Goal: Information Seeking & Learning: Check status

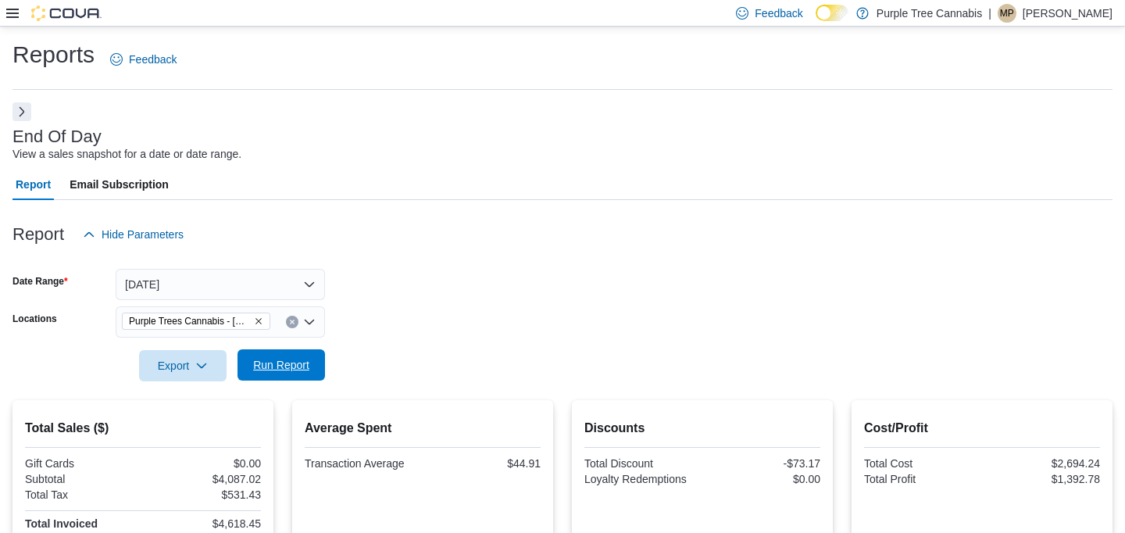
scroll to position [121, 0]
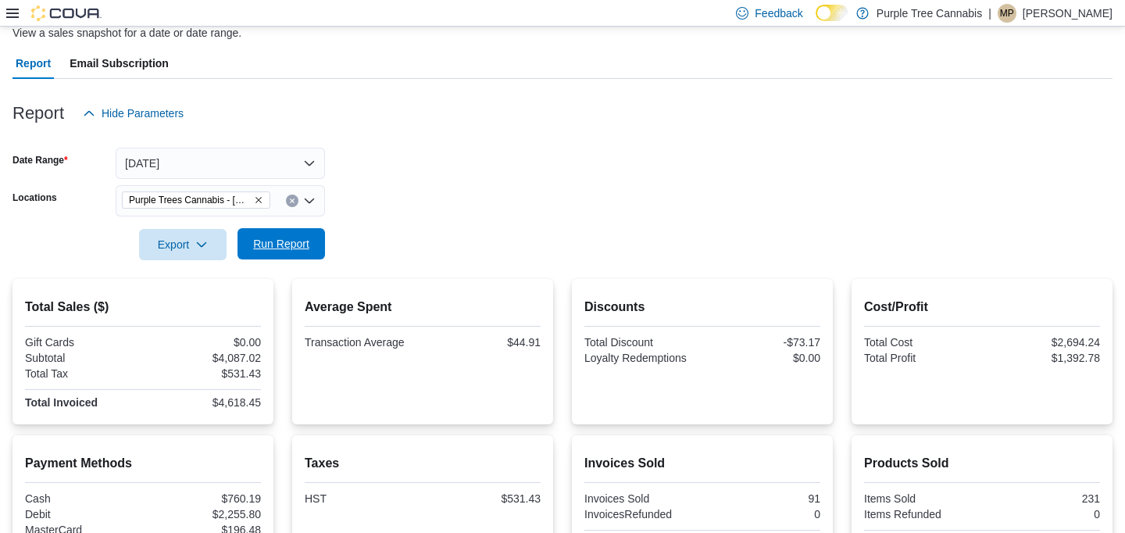
click at [286, 249] on span "Run Report" at bounding box center [281, 244] width 56 height 16
click at [283, 244] on span "Run Report" at bounding box center [281, 244] width 56 height 16
click at [279, 239] on span "Run Report" at bounding box center [281, 244] width 56 height 16
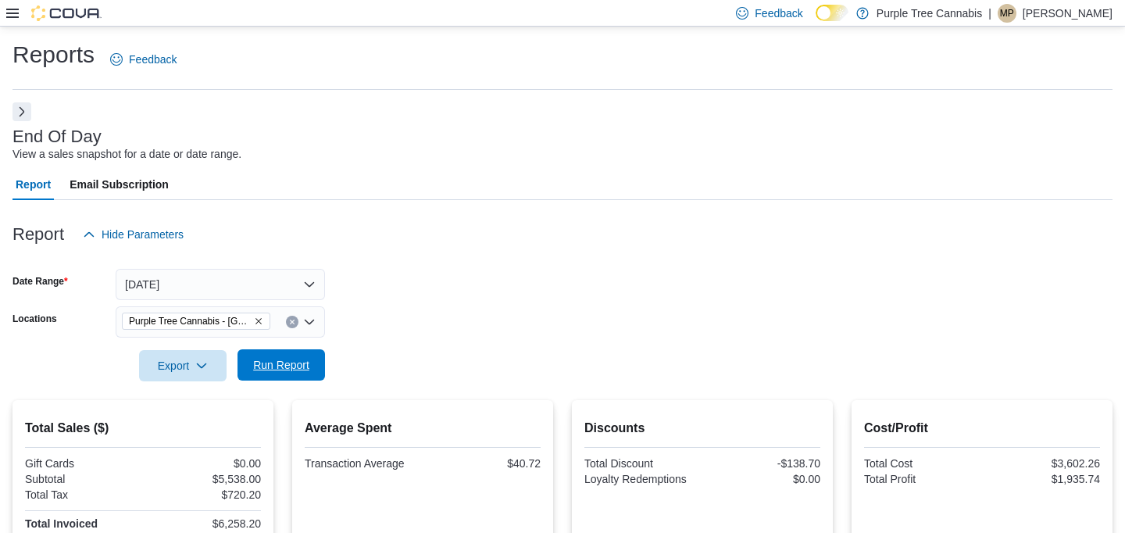
click at [305, 380] on span "Run Report" at bounding box center [281, 364] width 69 height 31
click at [306, 364] on span "Run Report" at bounding box center [281, 365] width 56 height 16
click at [297, 360] on span "Run Report" at bounding box center [281, 365] width 56 height 16
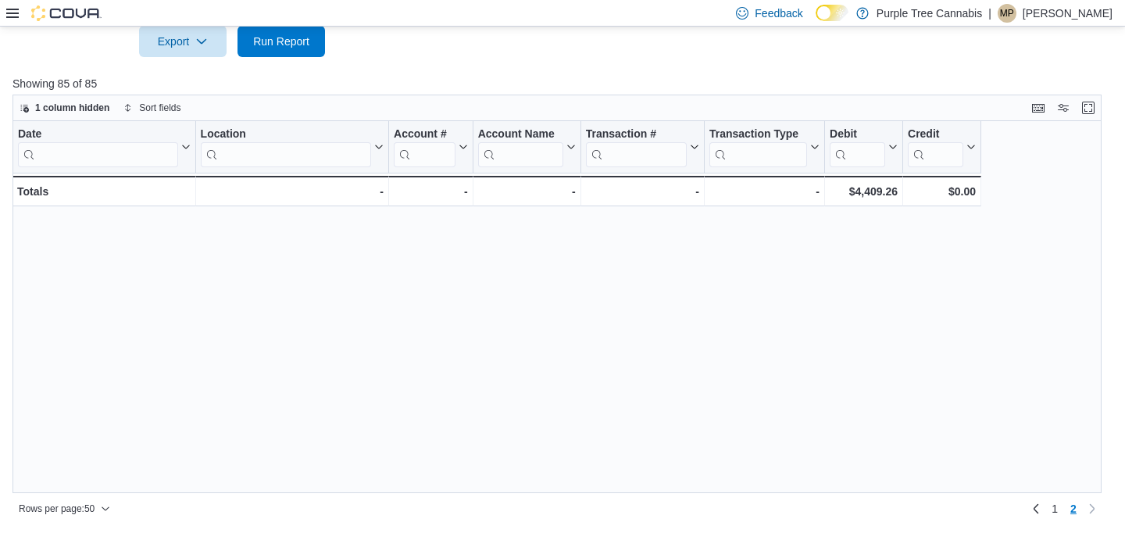
scroll to position [698, 0]
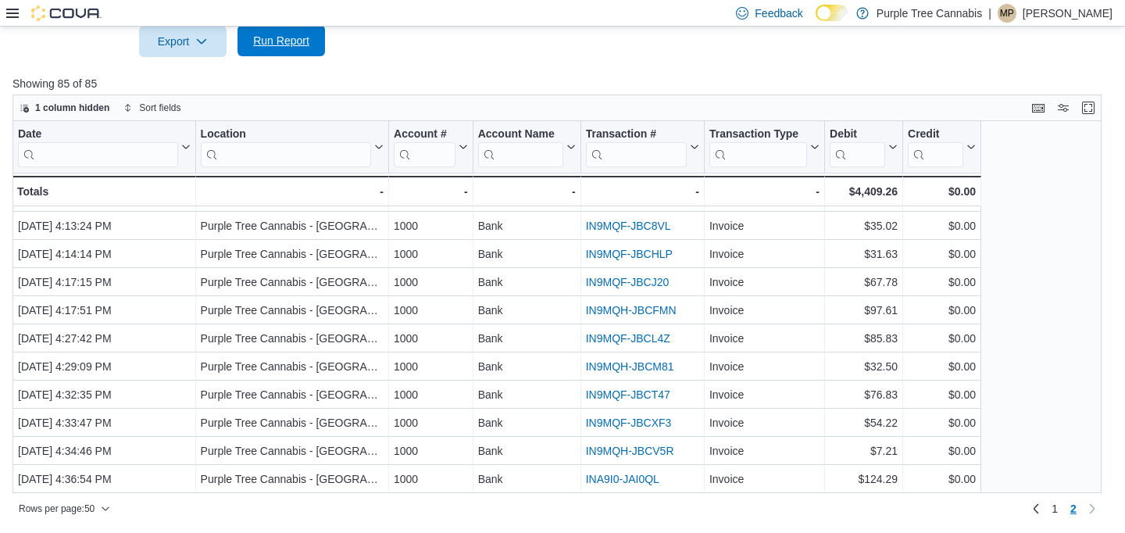
click at [306, 47] on span "Run Report" at bounding box center [281, 41] width 56 height 16
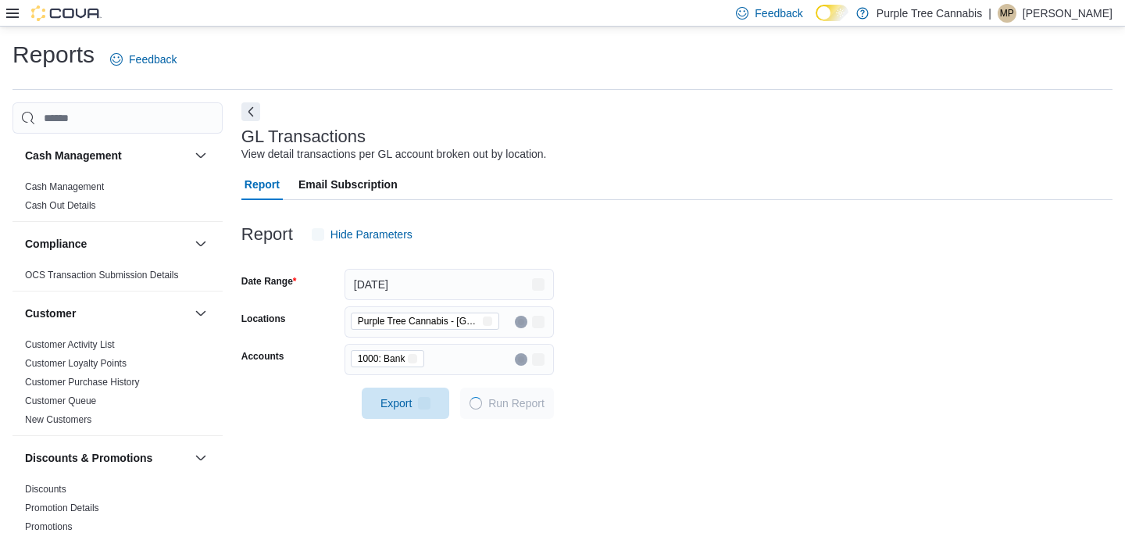
scroll to position [13, 0]
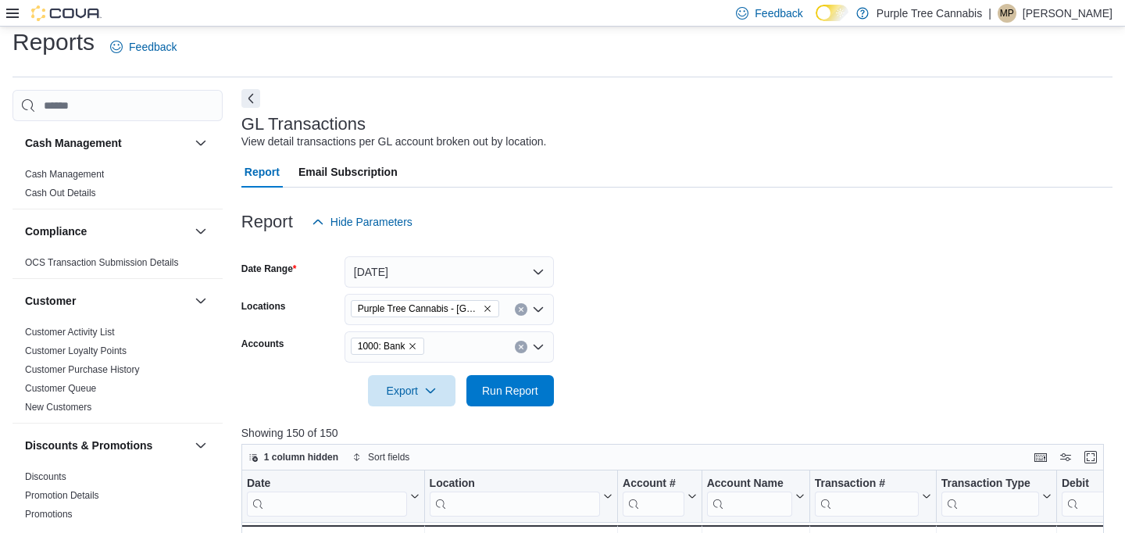
click at [248, 101] on button "Next" at bounding box center [250, 98] width 19 height 19
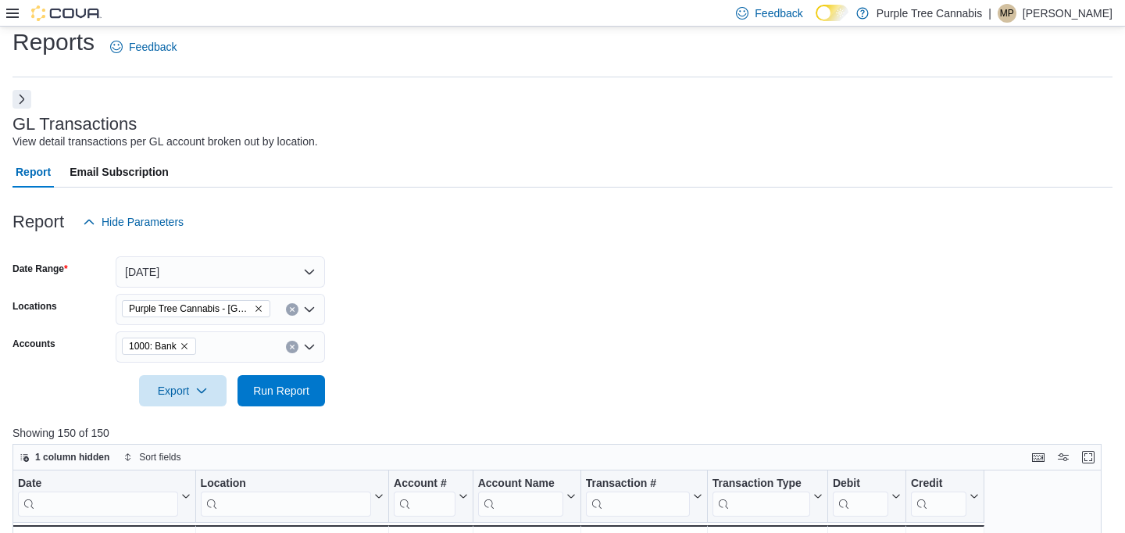
scroll to position [362, 0]
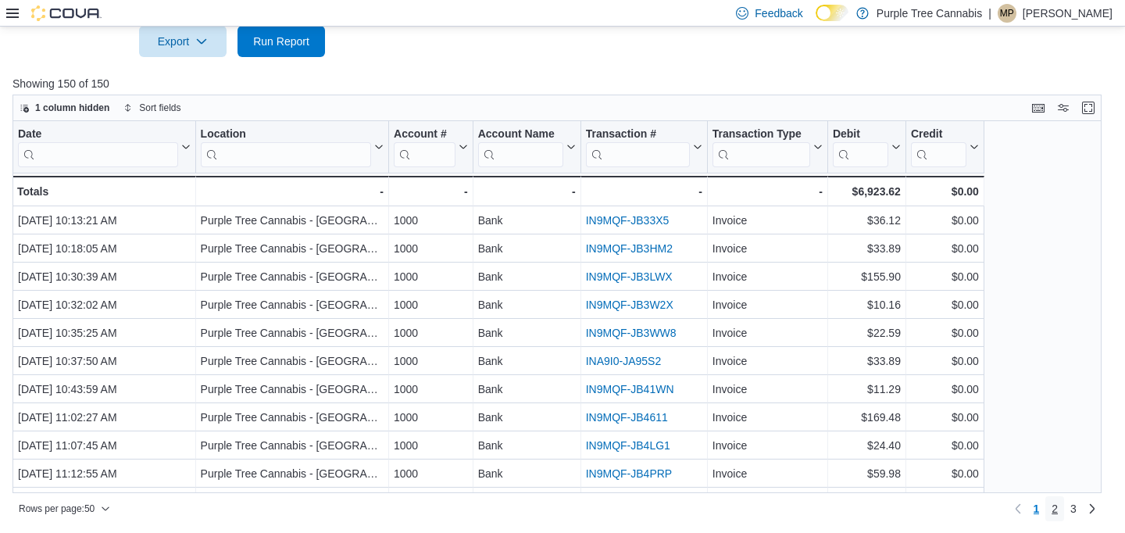
click at [1052, 509] on span "2" at bounding box center [1055, 509] width 6 height 16
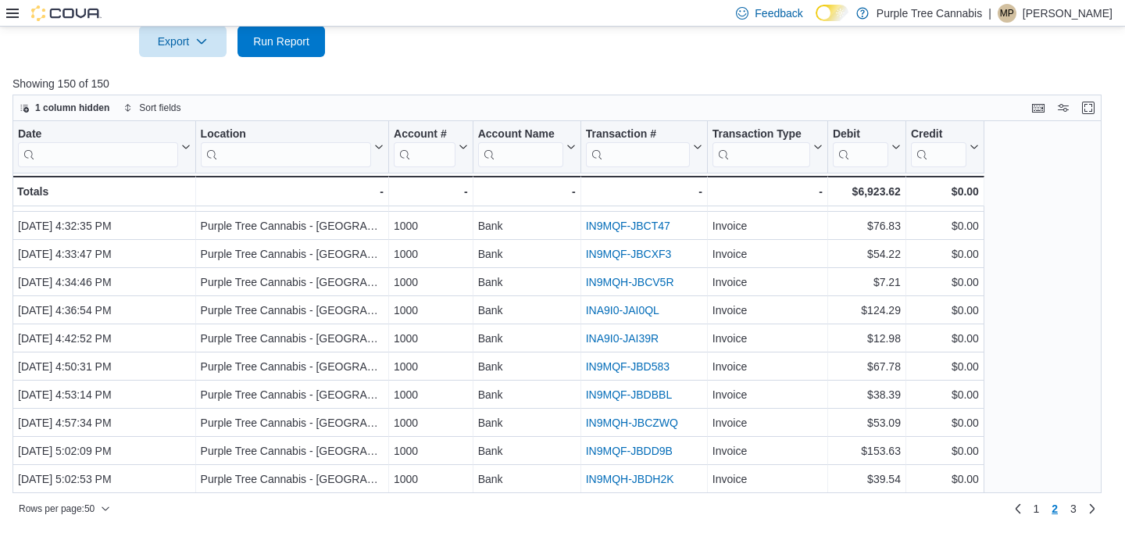
scroll to position [870, 0]
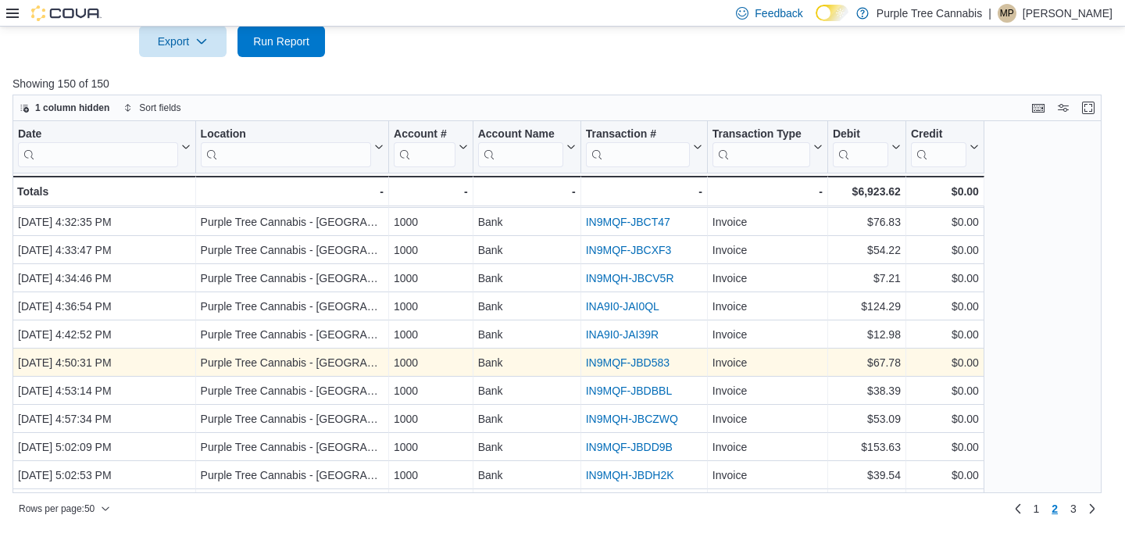
click at [610, 363] on link "IN9MQF-JBD583" at bounding box center [628, 362] width 84 height 13
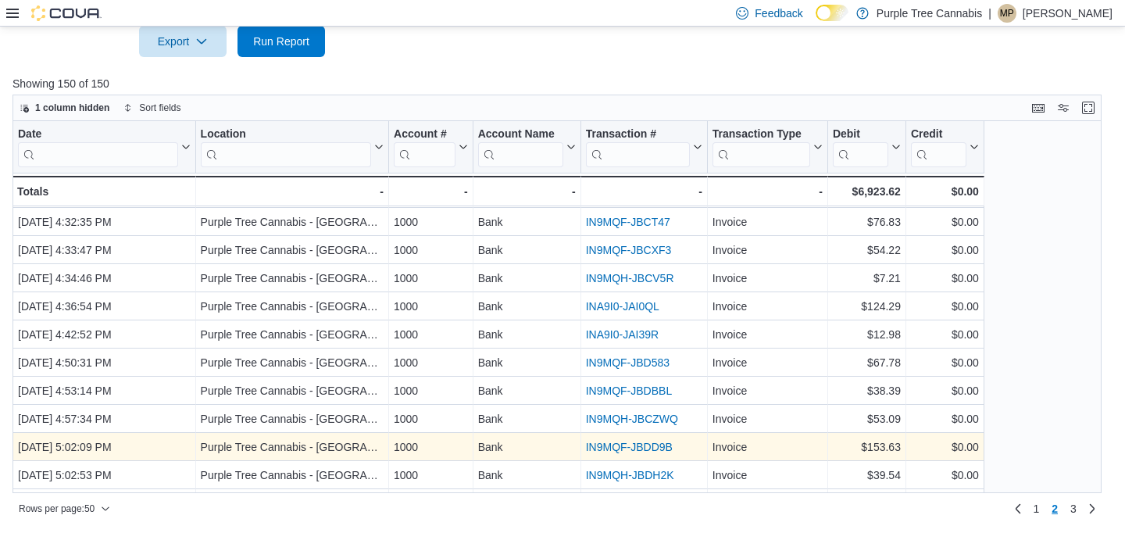
click at [609, 442] on link "IN9MQF-JBDD9B" at bounding box center [629, 447] width 87 height 13
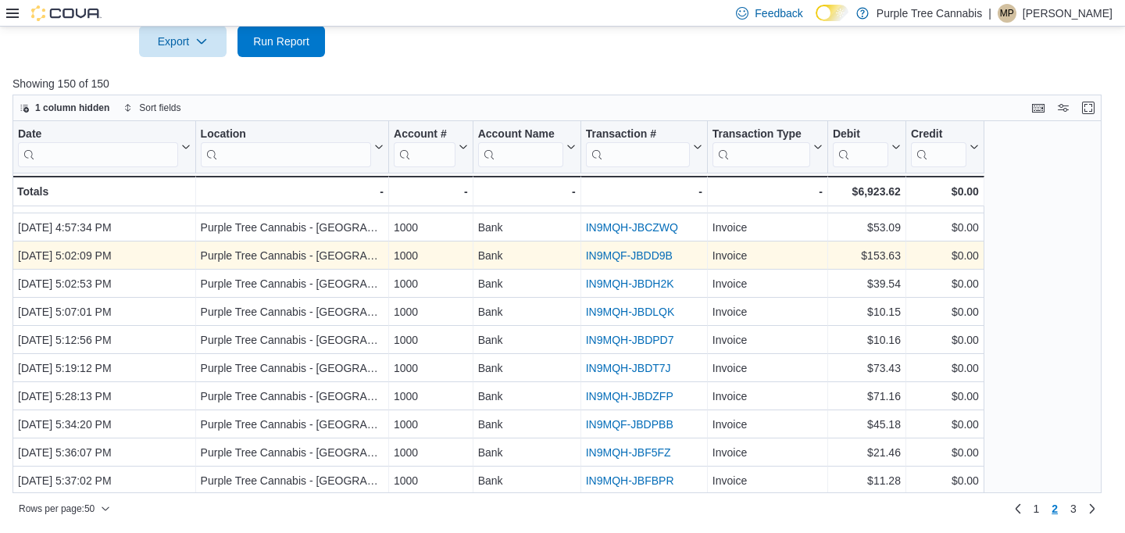
scroll to position [1076, 0]
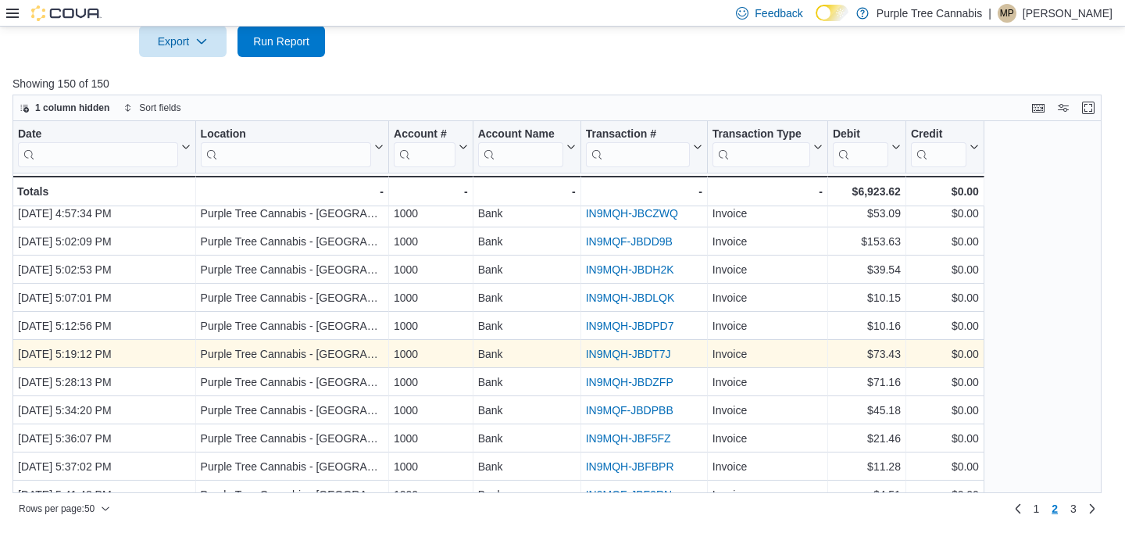
click at [634, 352] on link "IN9MQH-JBDT7J" at bounding box center [628, 354] width 85 height 13
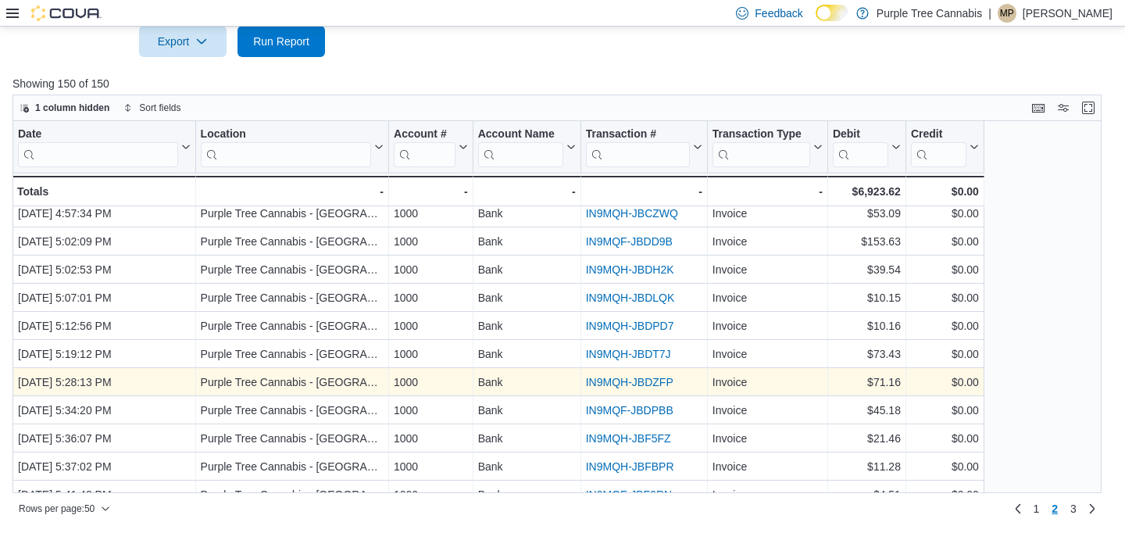
click at [632, 377] on link "IN9MQH-JBDZFP" at bounding box center [630, 382] width 88 height 13
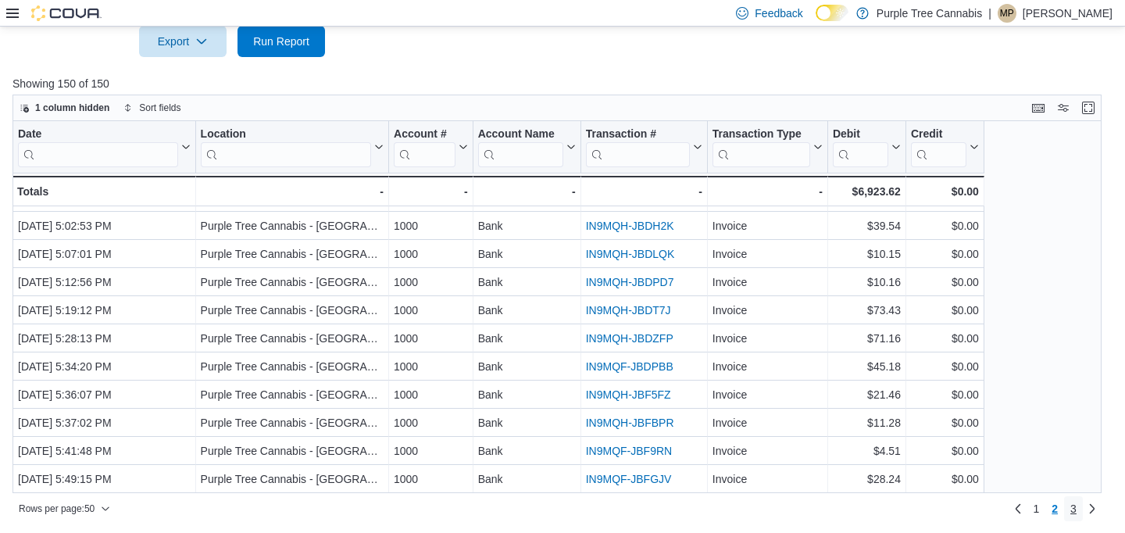
click at [1077, 506] on link "3" at bounding box center [1073, 508] width 19 height 25
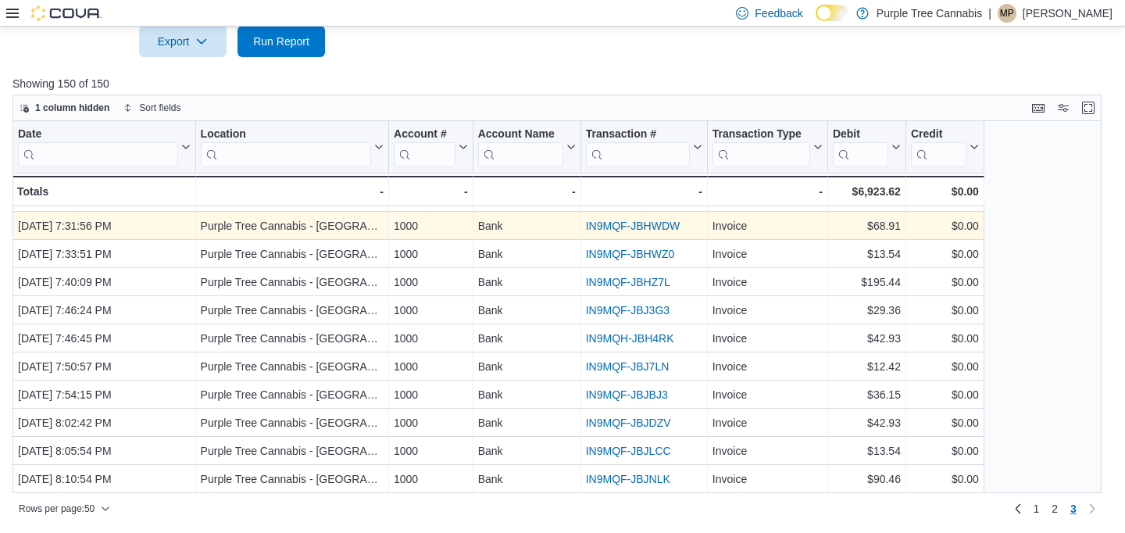
click at [630, 220] on link "IN9MQF-JBHWDW" at bounding box center [633, 226] width 95 height 13
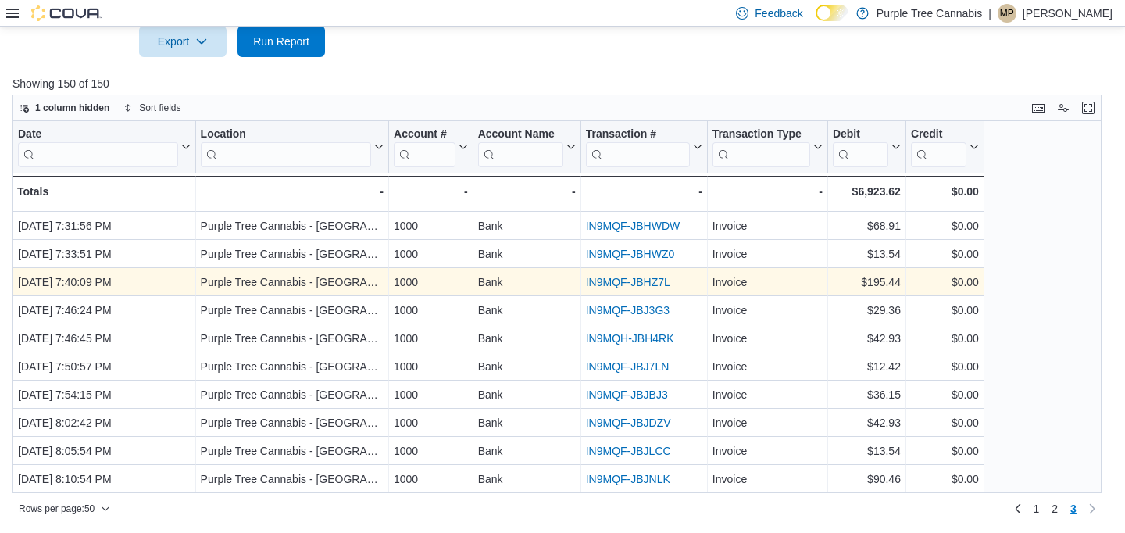
click at [617, 279] on link "IN9MQF-JBHZ7L" at bounding box center [628, 282] width 84 height 13
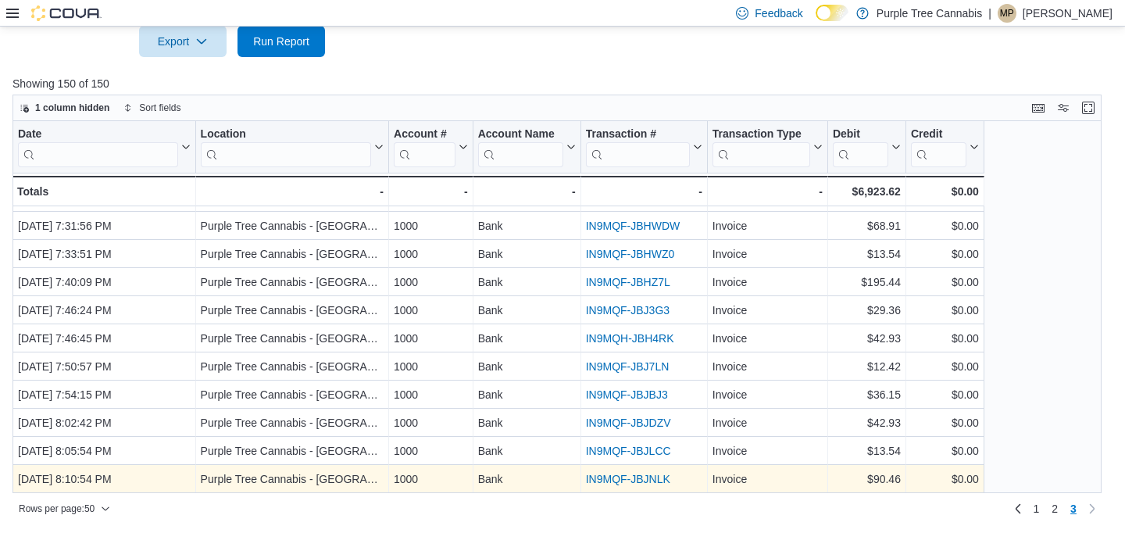
click at [630, 479] on link "IN9MQF-JBJNLK" at bounding box center [628, 479] width 84 height 13
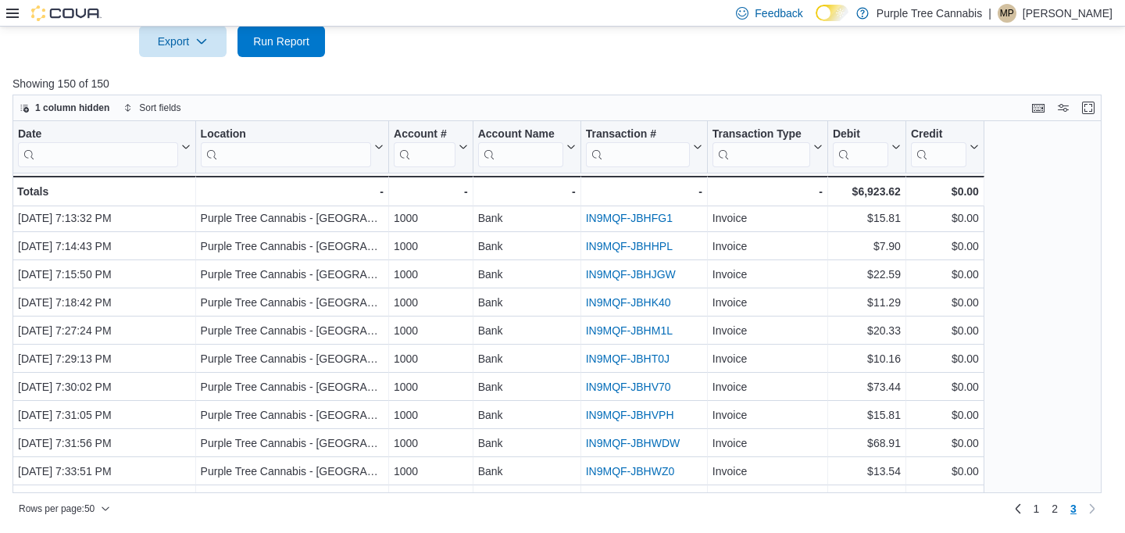
scroll to position [881, 0]
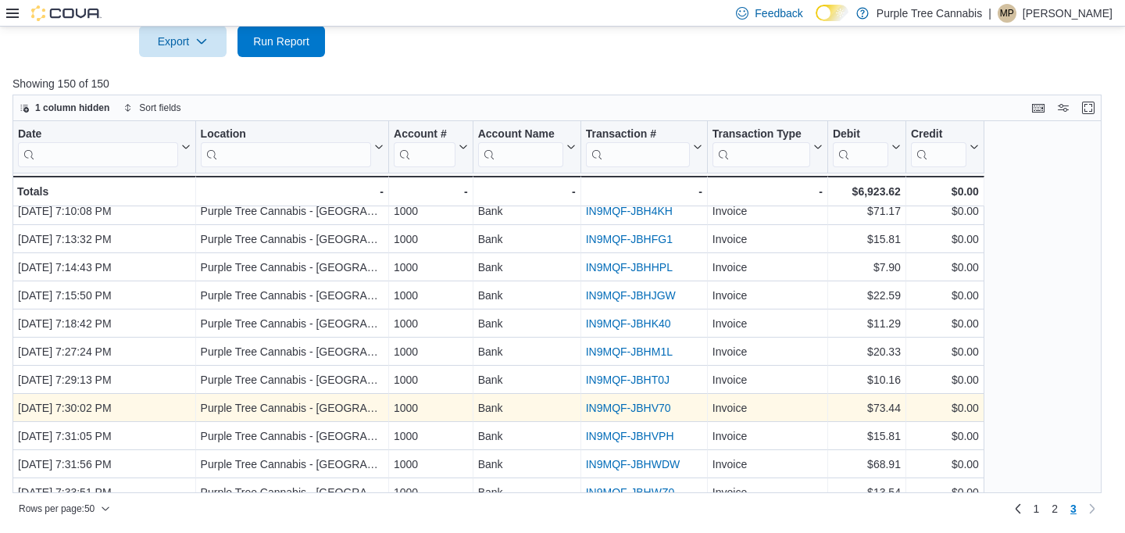
click at [613, 406] on link "IN9MQF-JBHV70" at bounding box center [628, 408] width 85 height 13
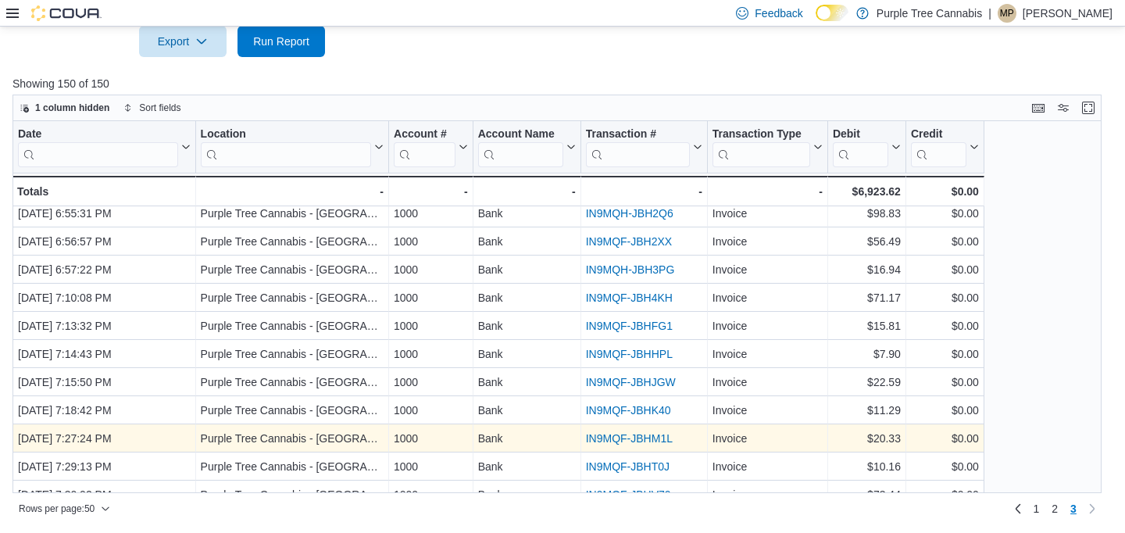
scroll to position [770, 0]
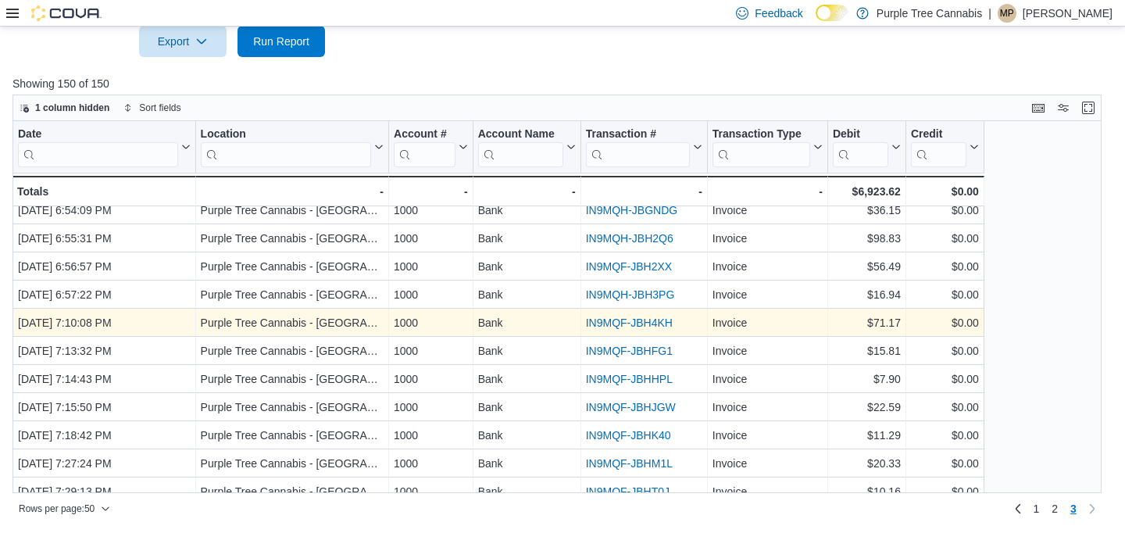
click at [636, 319] on link "IN9MQF-JBH4KH" at bounding box center [629, 322] width 87 height 13
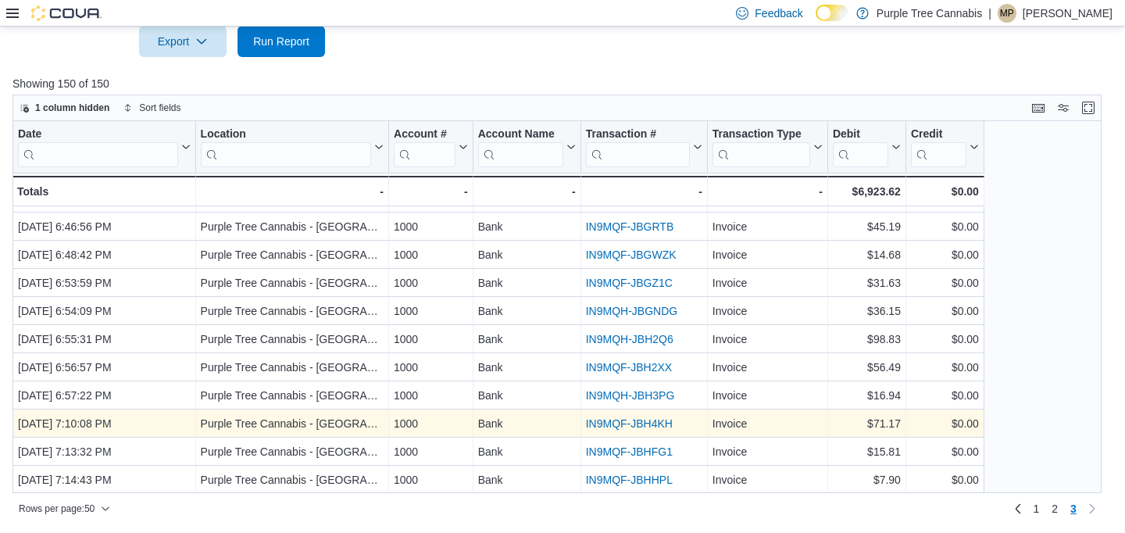
scroll to position [668, 0]
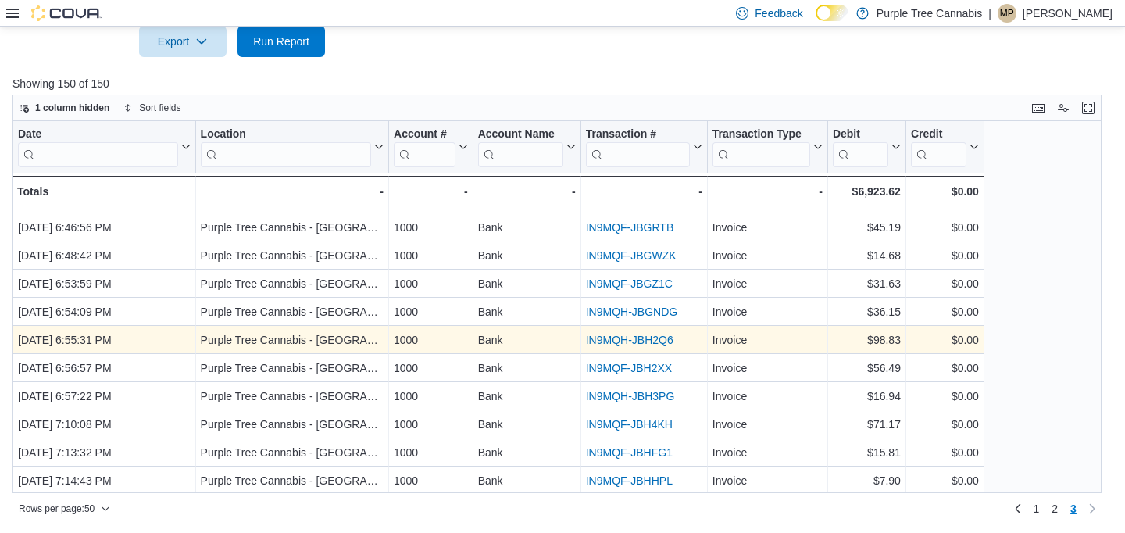
click at [624, 342] on link "IN9MQH-JBH2Q6" at bounding box center [630, 340] width 88 height 13
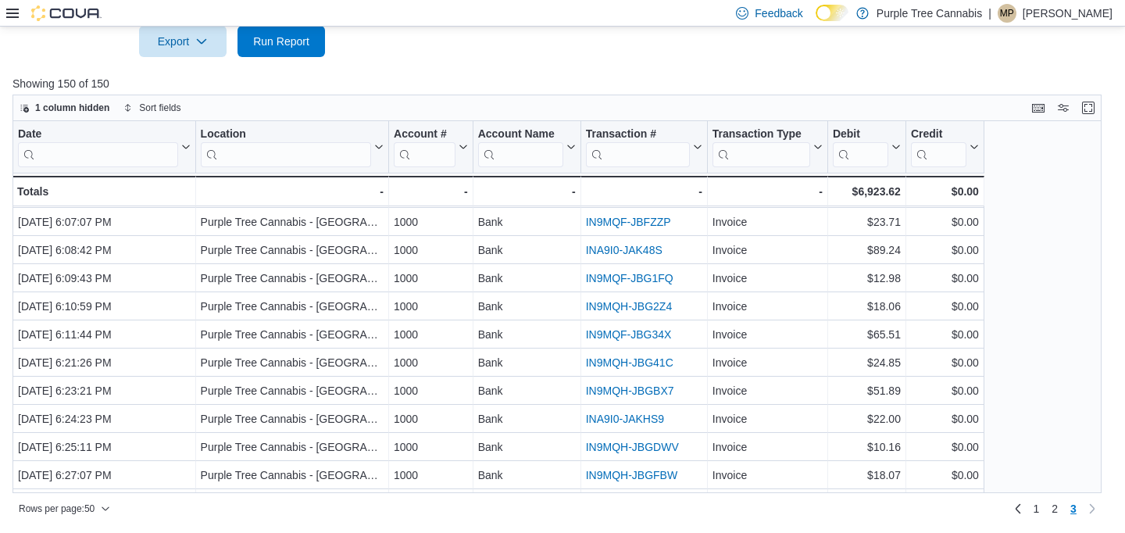
scroll to position [166, 0]
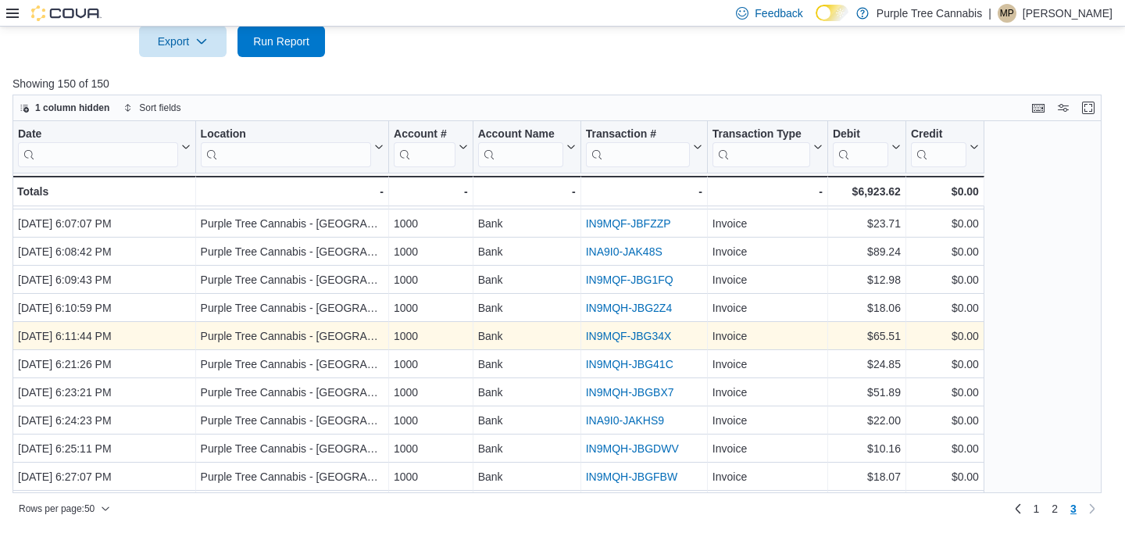
click at [618, 334] on link "IN9MQF-JBG34X" at bounding box center [629, 336] width 86 height 13
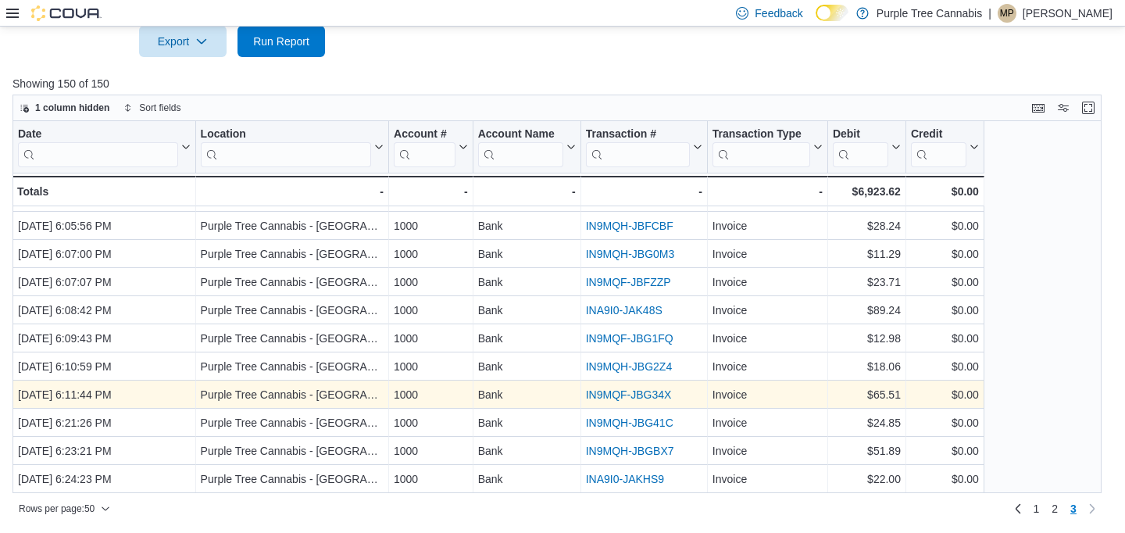
scroll to position [94, 0]
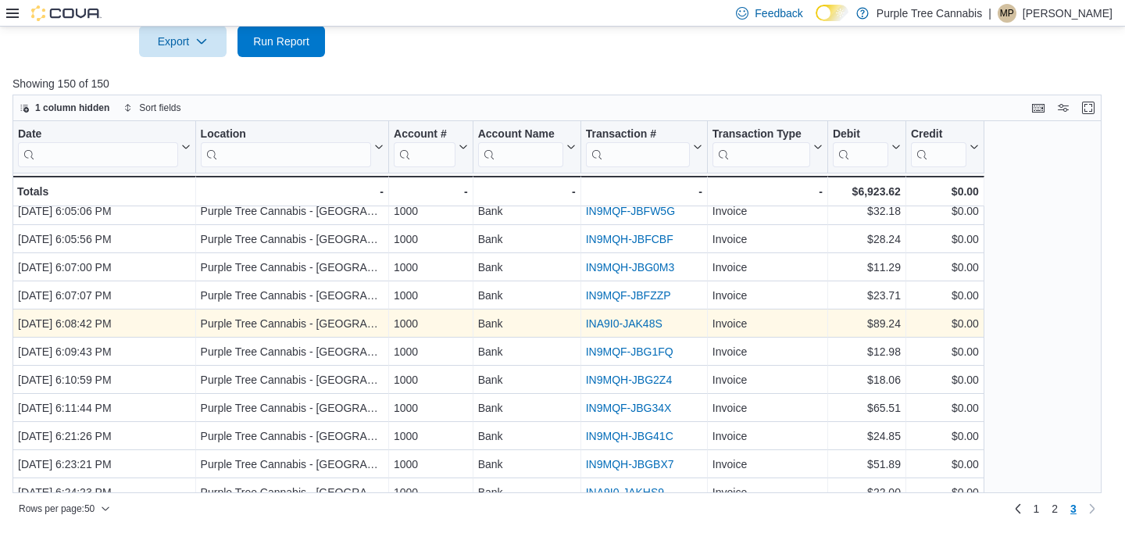
click at [624, 318] on link "INA9I0-JAK48S" at bounding box center [624, 323] width 77 height 13
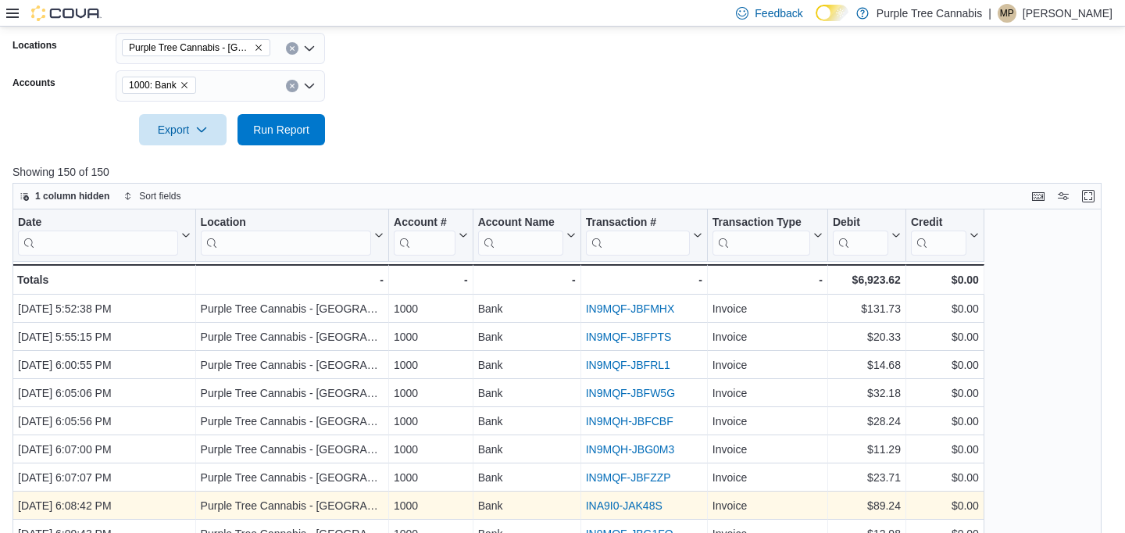
scroll to position [248, 0]
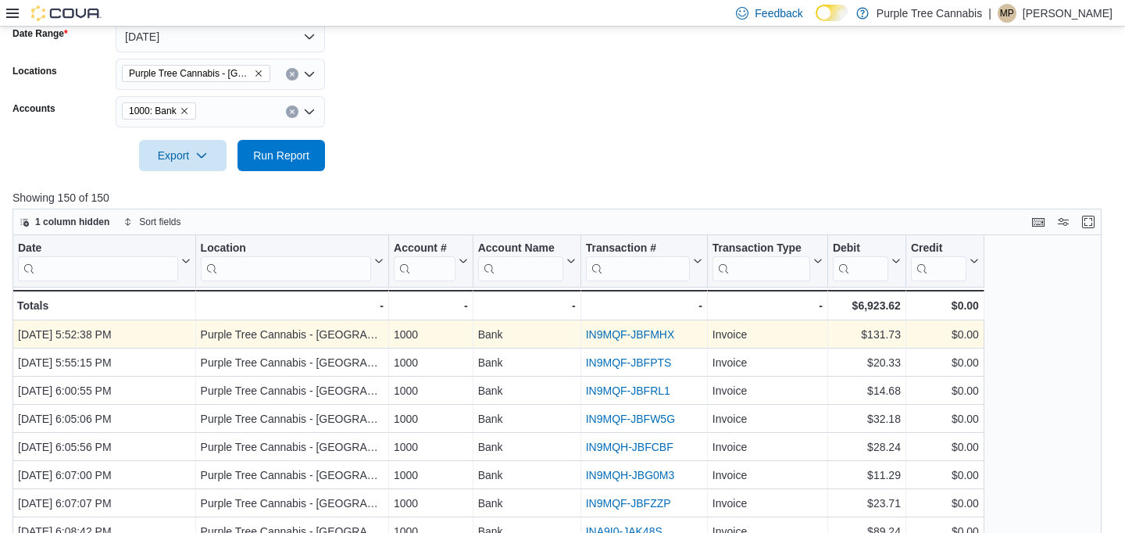
click at [620, 334] on link "IN9MQF-JBFMHX" at bounding box center [630, 334] width 89 height 13
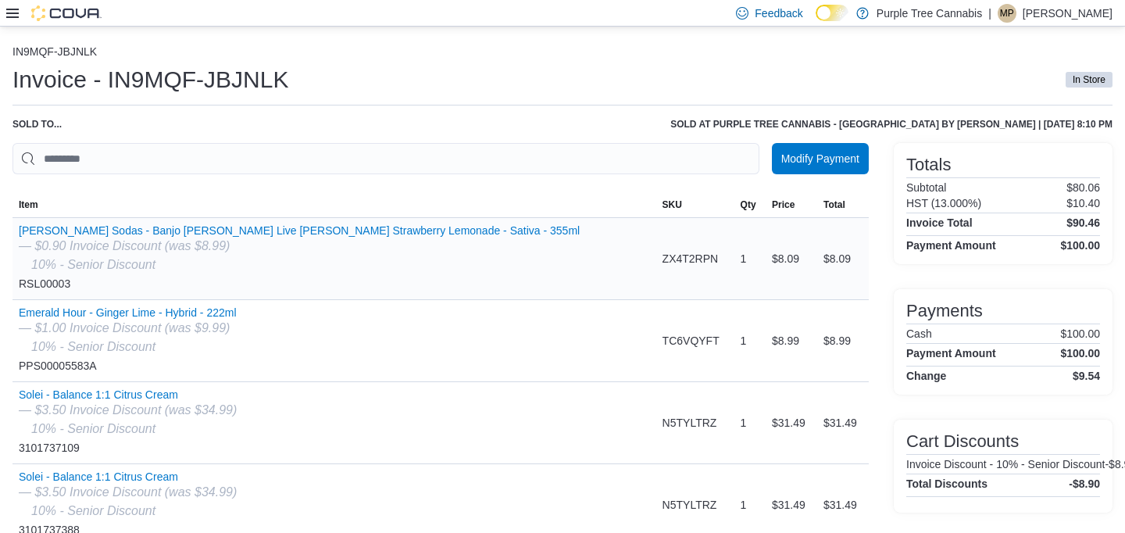
scroll to position [65, 0]
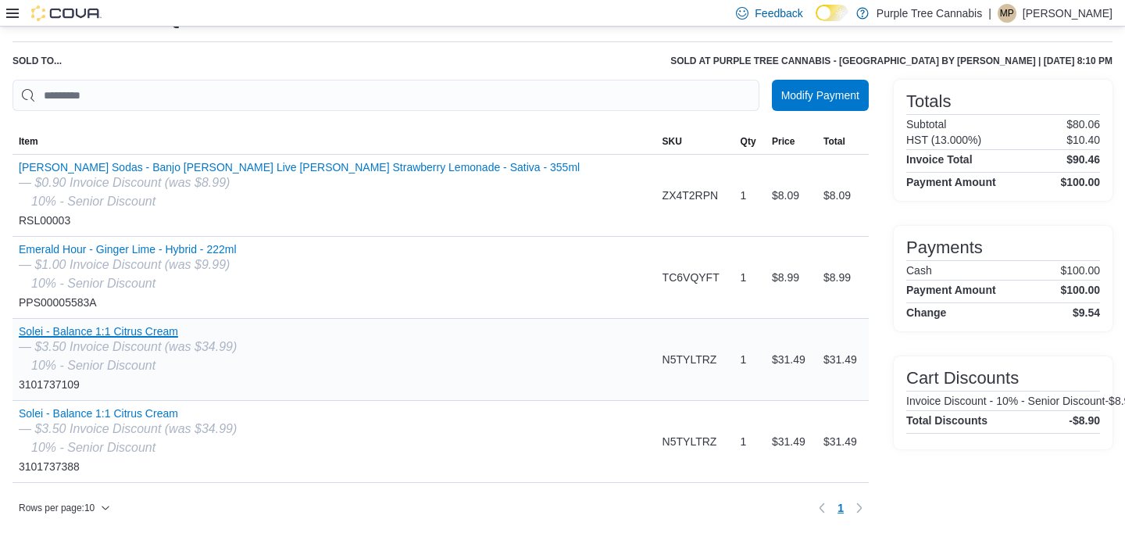
click at [123, 327] on button "Solei - Balance 1:1 Citrus Cream" at bounding box center [128, 331] width 218 height 13
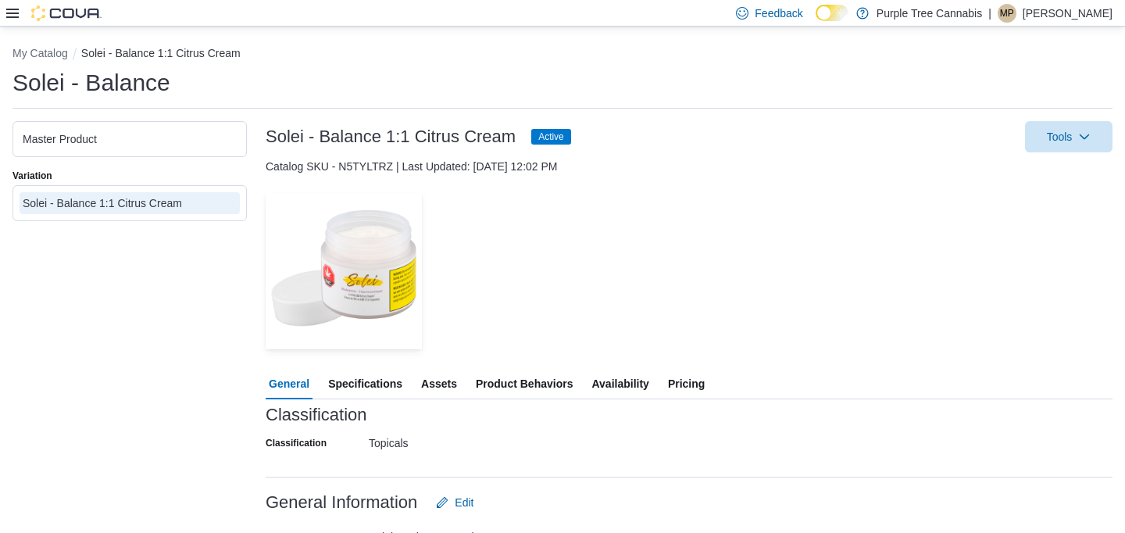
click at [617, 392] on span "Availability" at bounding box center [620, 383] width 57 height 31
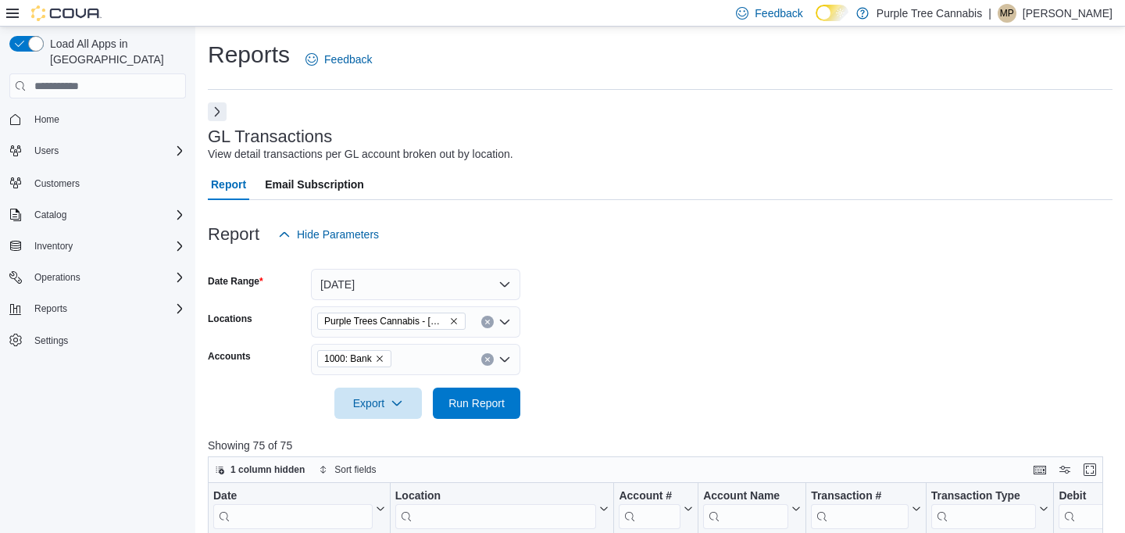
click at [6, 12] on icon at bounding box center [12, 13] width 13 height 9
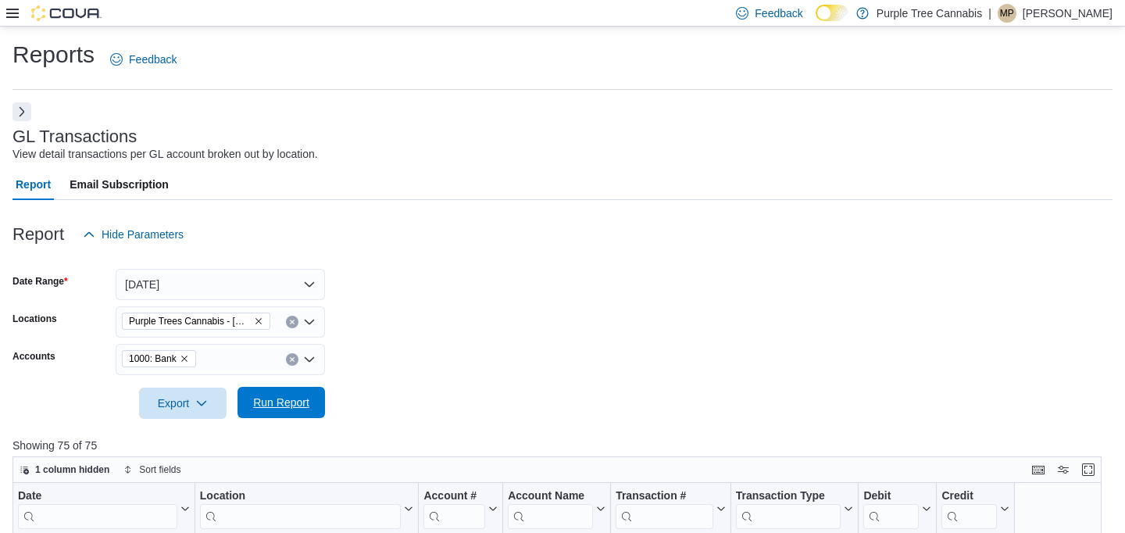
click at [301, 402] on span "Run Report" at bounding box center [281, 403] width 56 height 16
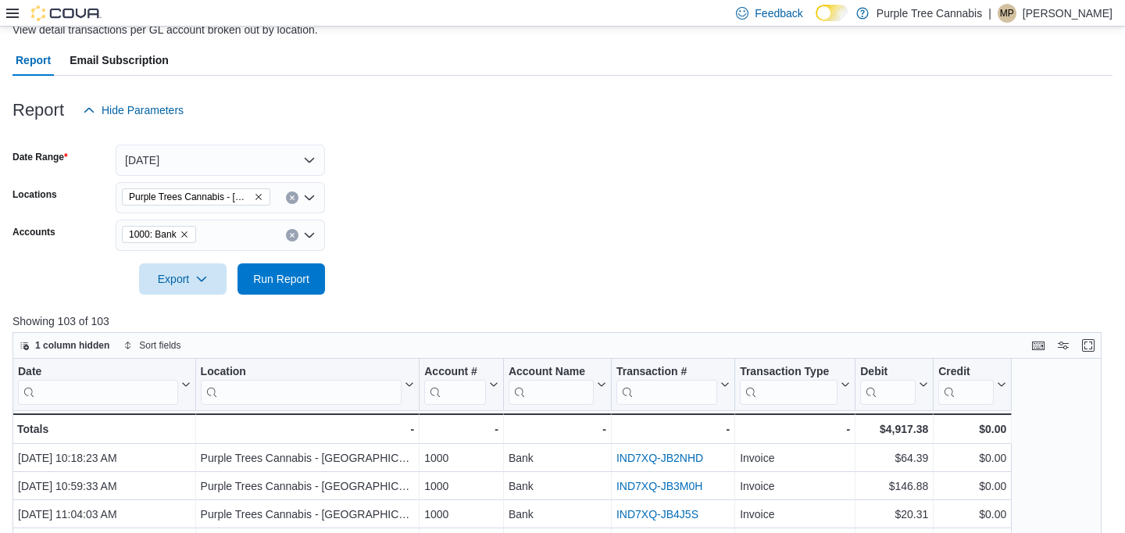
scroll to position [267, 0]
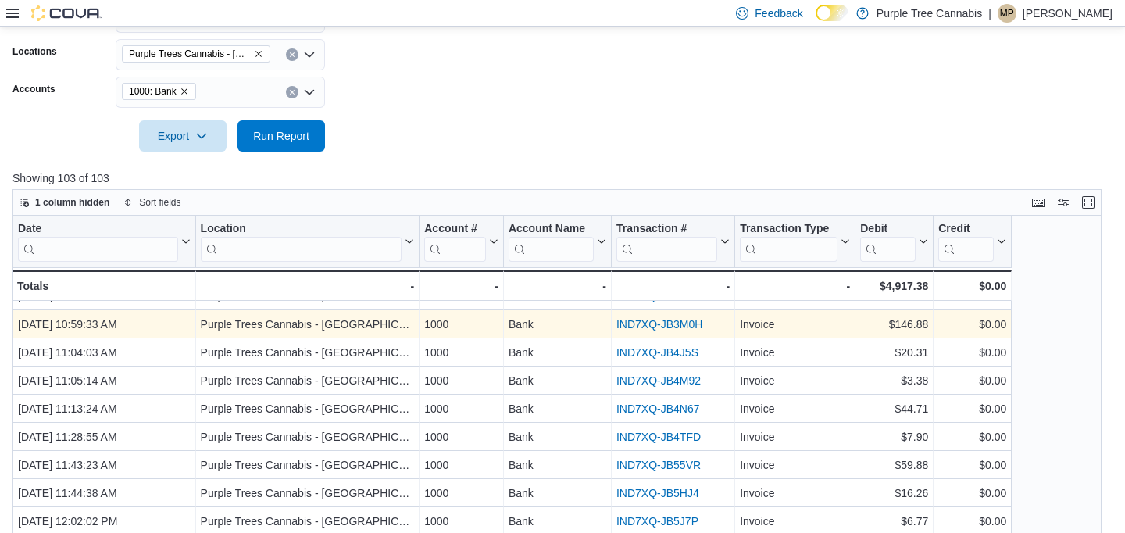
click at [685, 322] on link "IND7XQ-JB3M0H" at bounding box center [660, 324] width 86 height 13
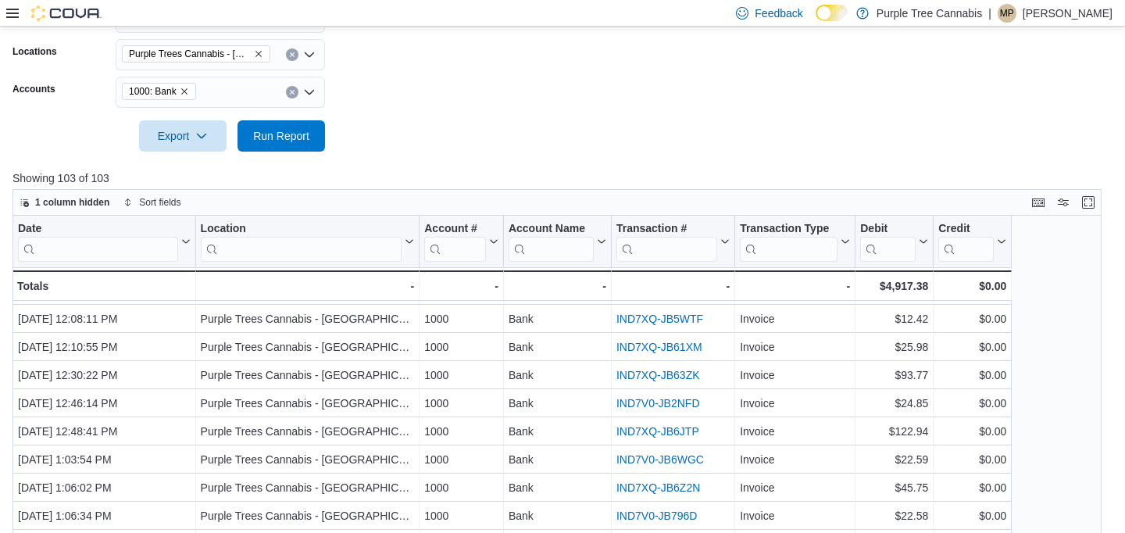
scroll to position [290, 0]
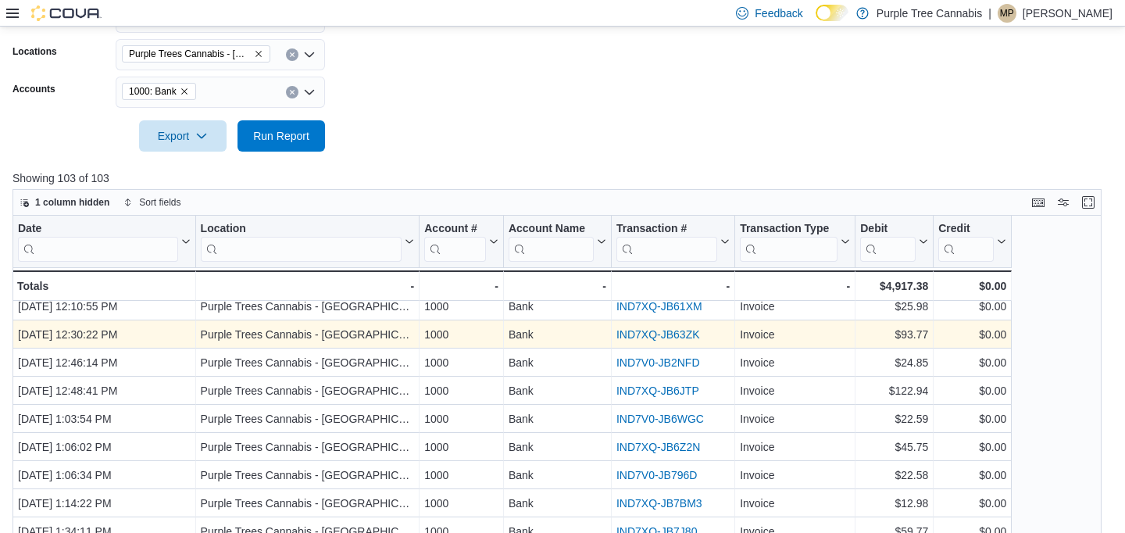
click at [677, 330] on link "IND7XQ-JB63ZK" at bounding box center [659, 334] width 84 height 13
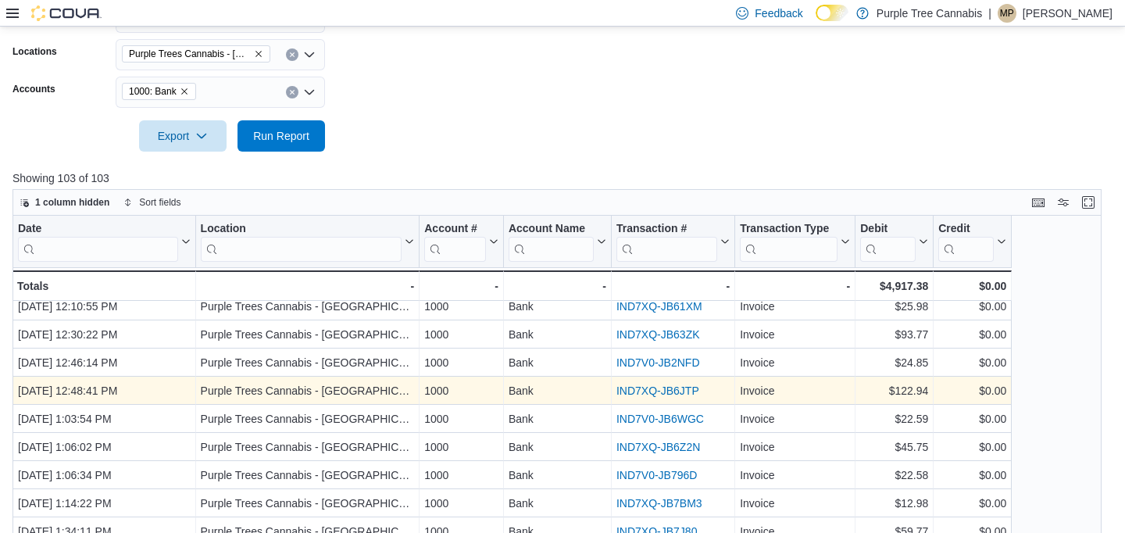
click at [662, 393] on link "IND7XQ-JB6JTP" at bounding box center [658, 390] width 83 height 13
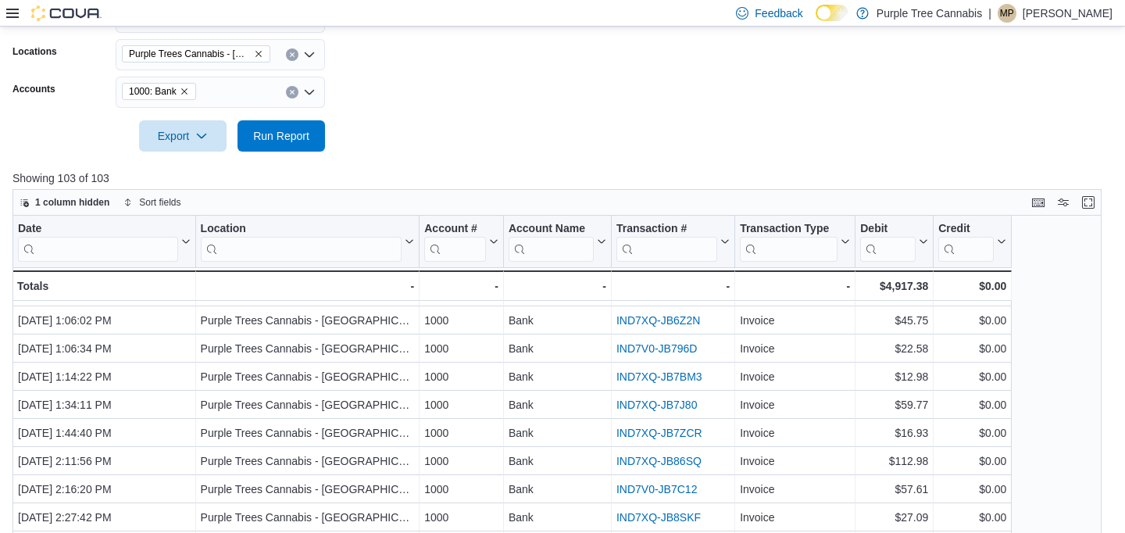
scroll to position [427, 0]
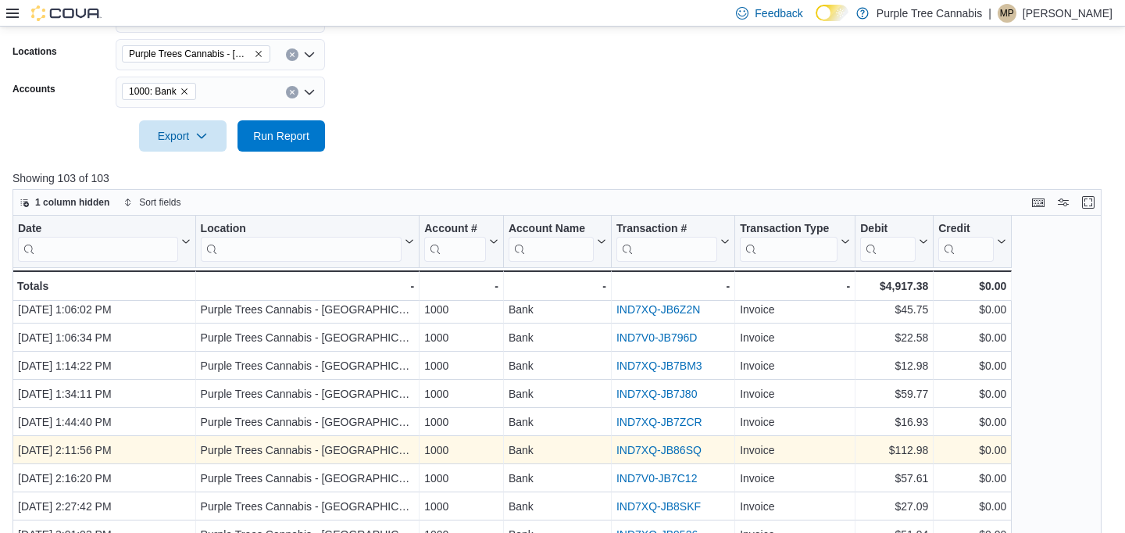
click at [651, 444] on link "IND7XQ-JB86SQ" at bounding box center [659, 450] width 85 height 13
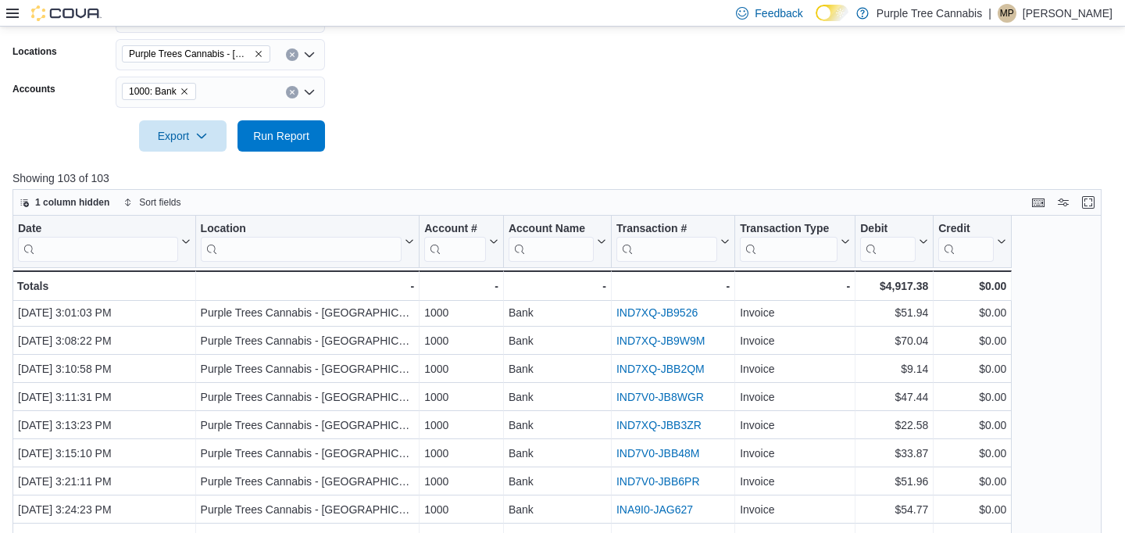
scroll to position [662, 0]
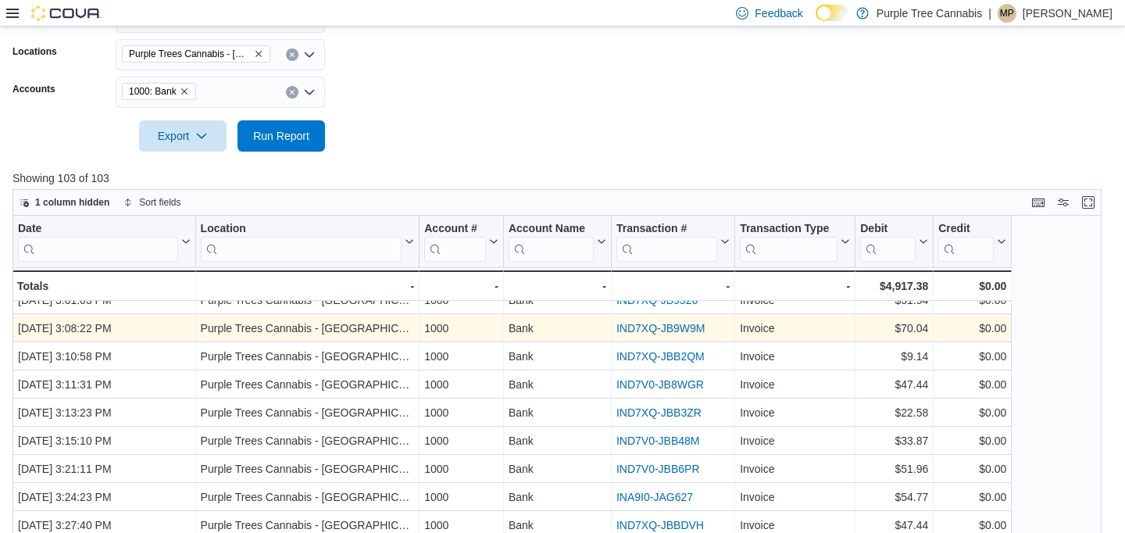
click at [676, 324] on link "IND7XQ-JB9W9M" at bounding box center [661, 328] width 89 height 13
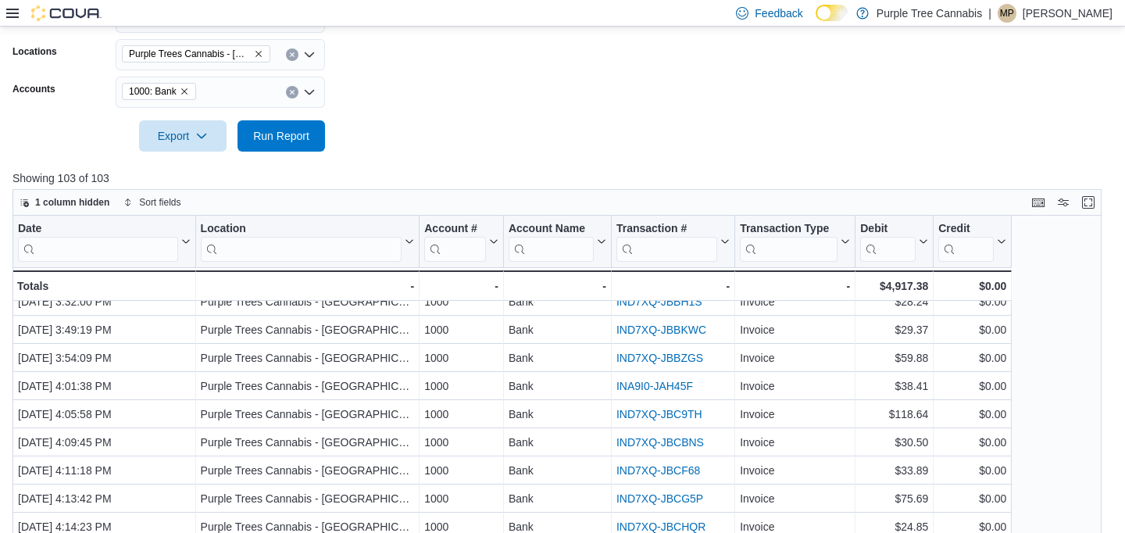
scroll to position [930, 0]
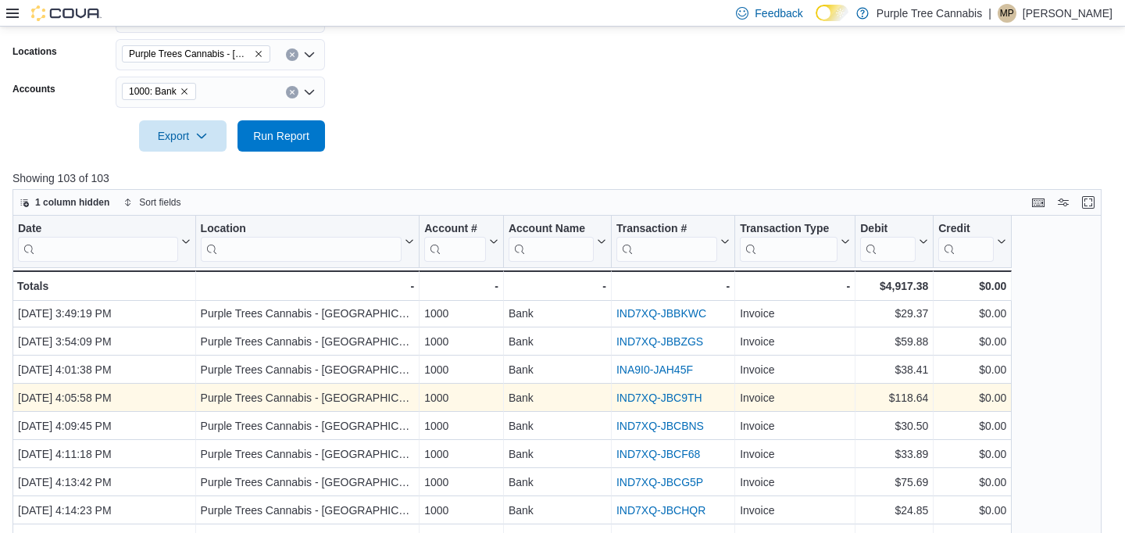
click at [665, 399] on link "IND7XQ-JBC9TH" at bounding box center [660, 397] width 86 height 13
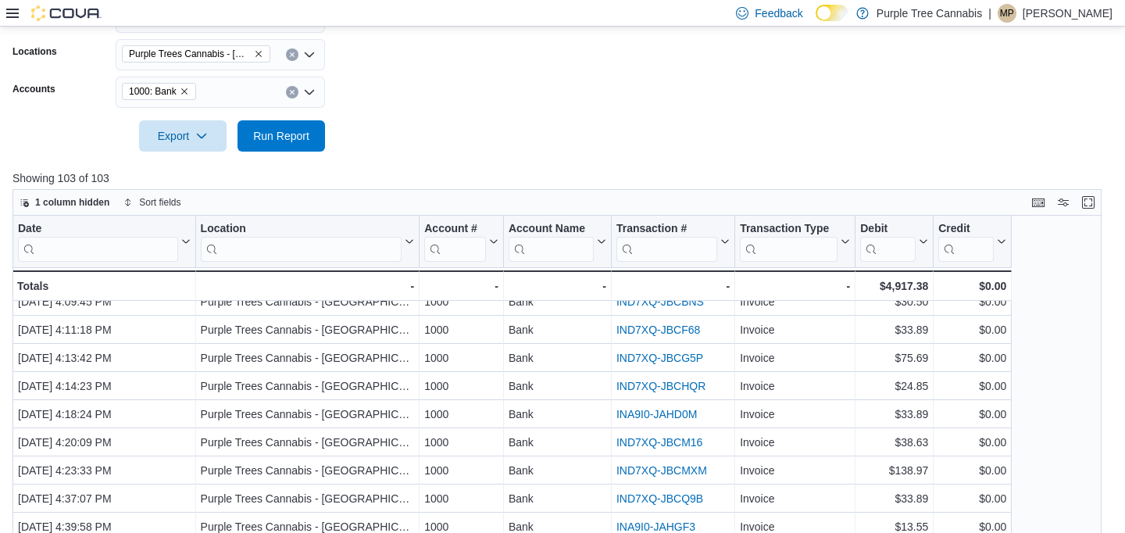
scroll to position [1058, 0]
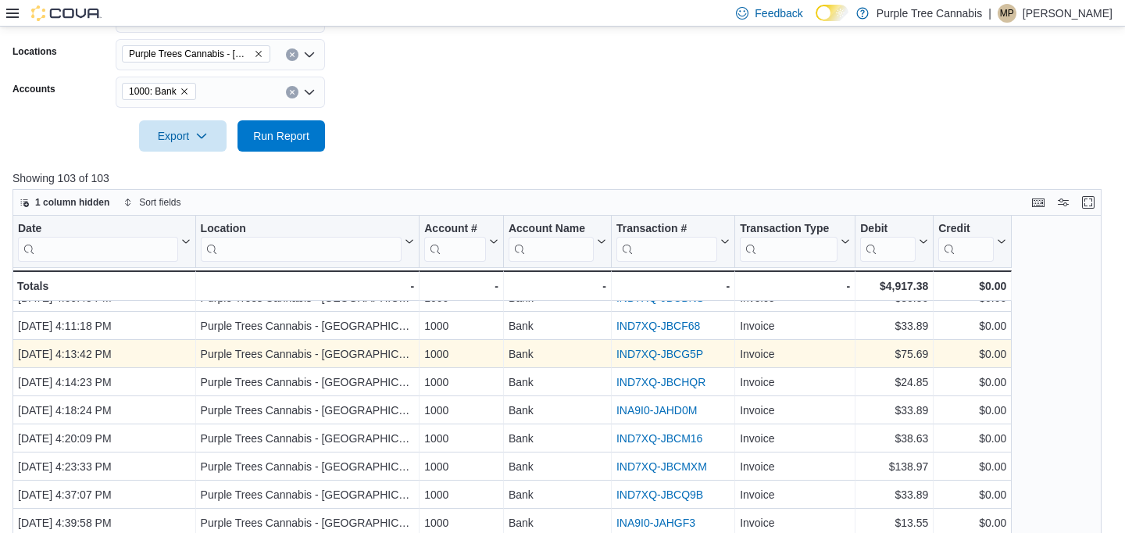
click at [680, 352] on link "IND7XQ-JBCG5P" at bounding box center [660, 354] width 87 height 13
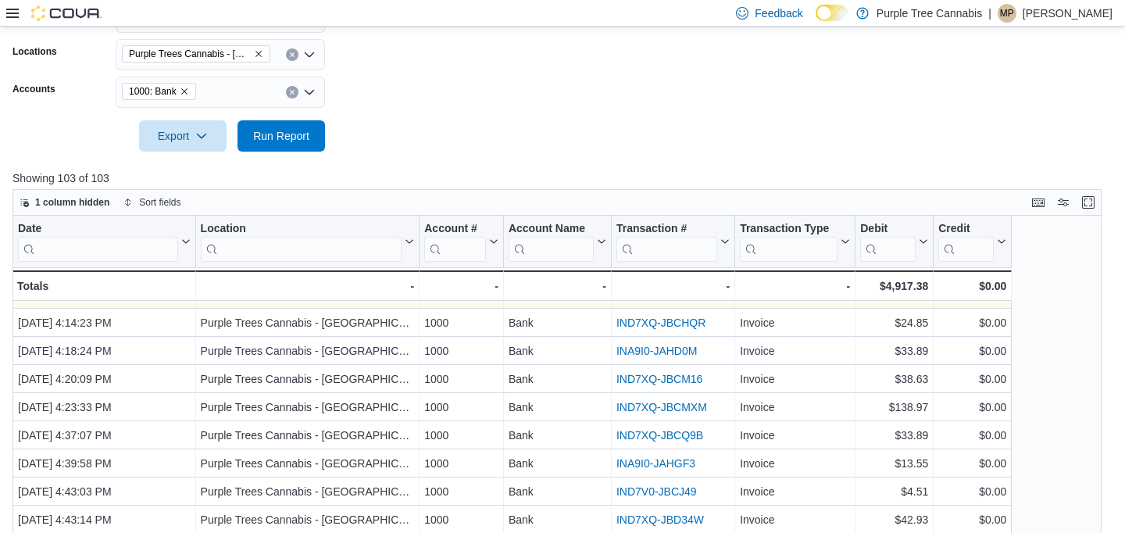
scroll to position [1120, 0]
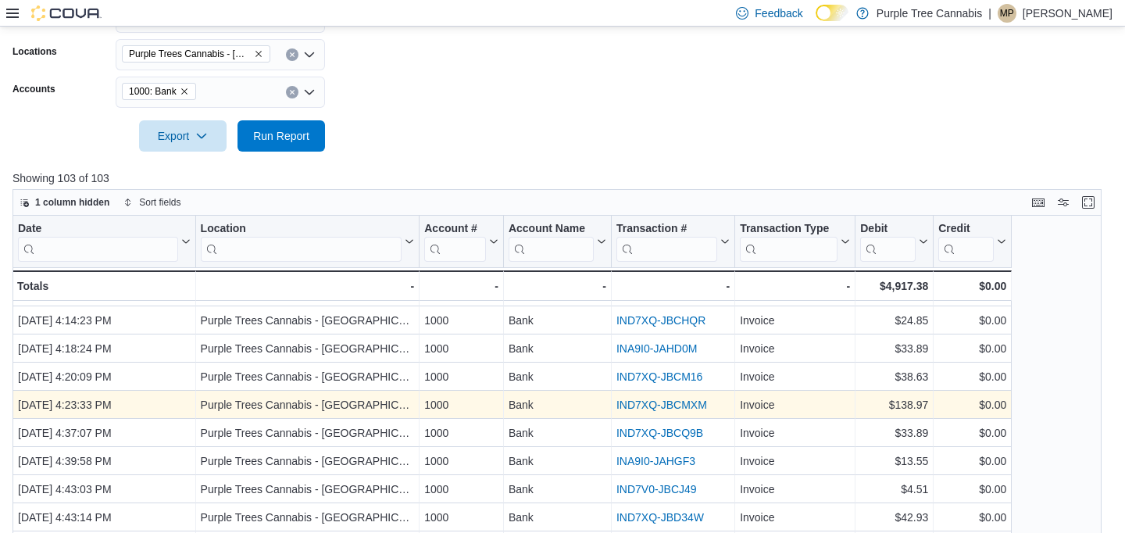
click at [669, 405] on link "IND7XQ-JBCMXM" at bounding box center [662, 405] width 91 height 13
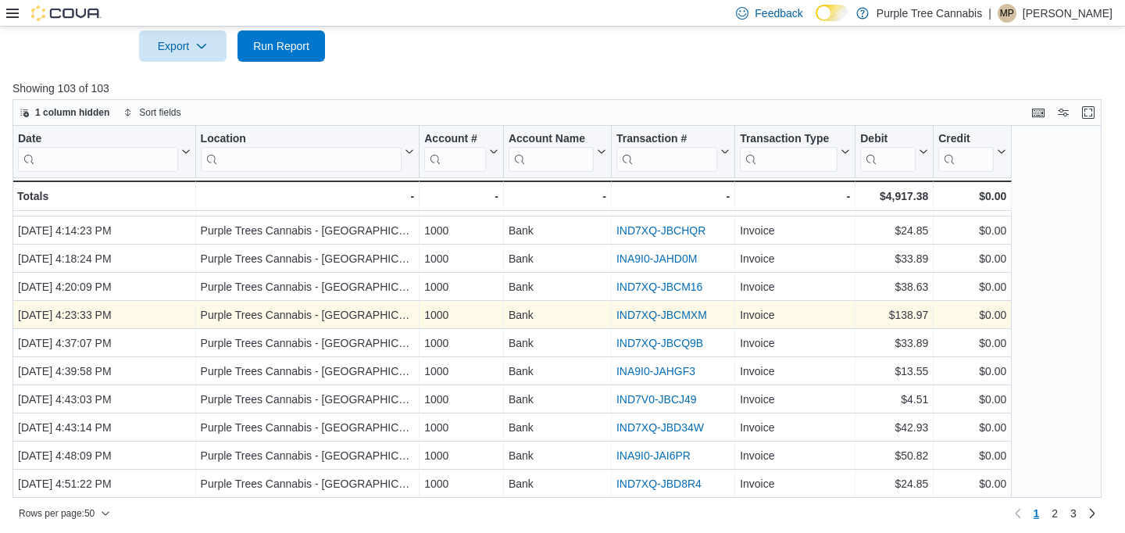
scroll to position [362, 0]
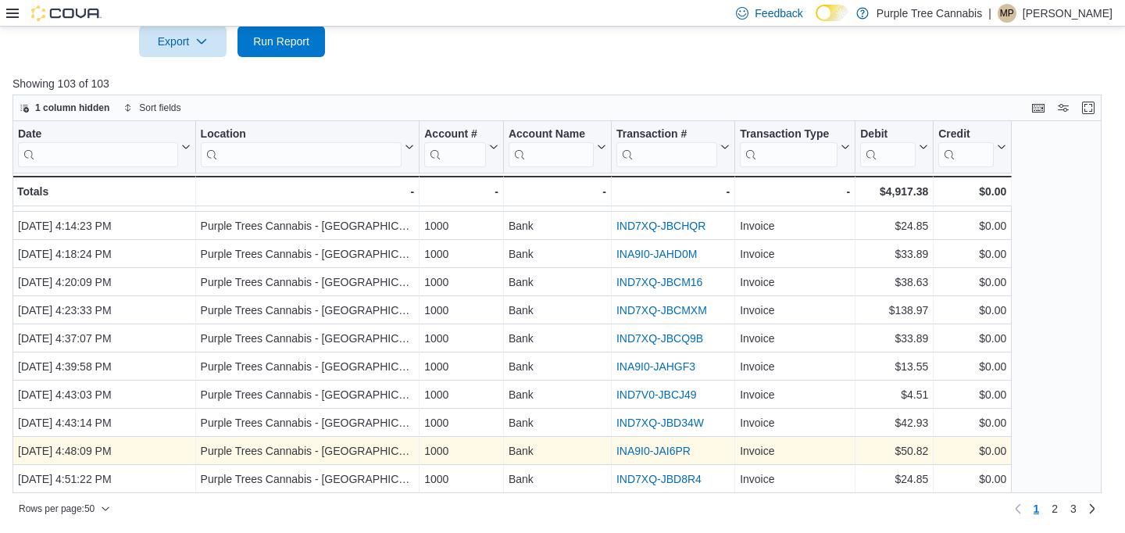
click at [659, 448] on link "INA9I0-JAI6PR" at bounding box center [654, 451] width 74 height 13
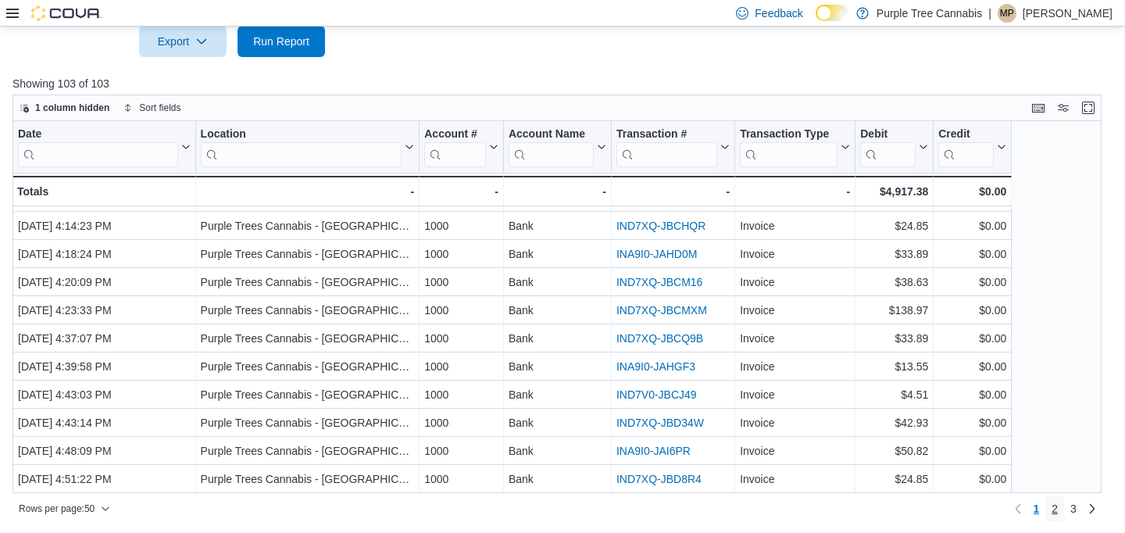
click at [1054, 502] on span "2" at bounding box center [1055, 509] width 6 height 16
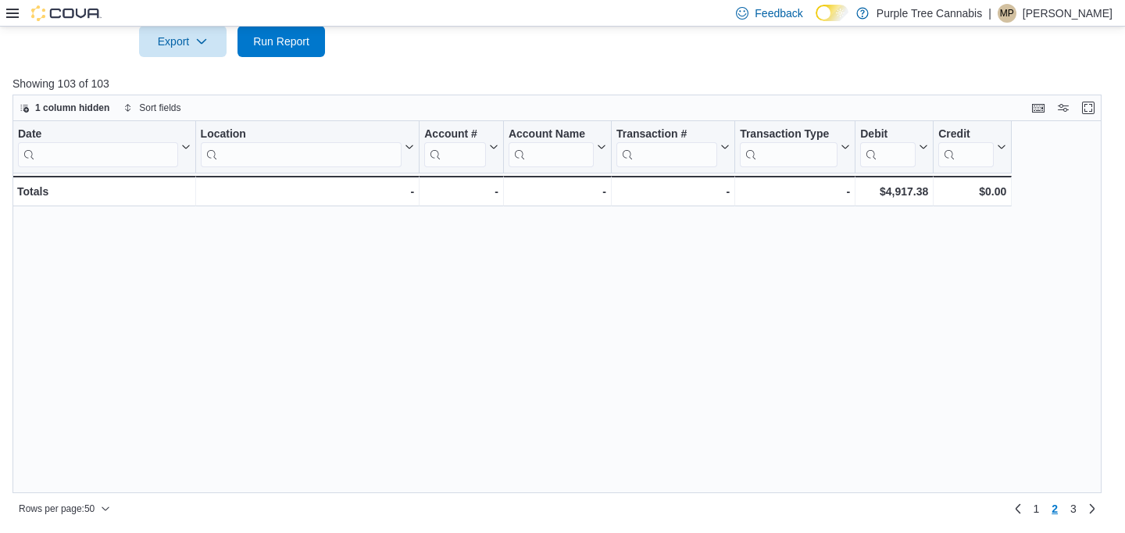
scroll to position [0, 0]
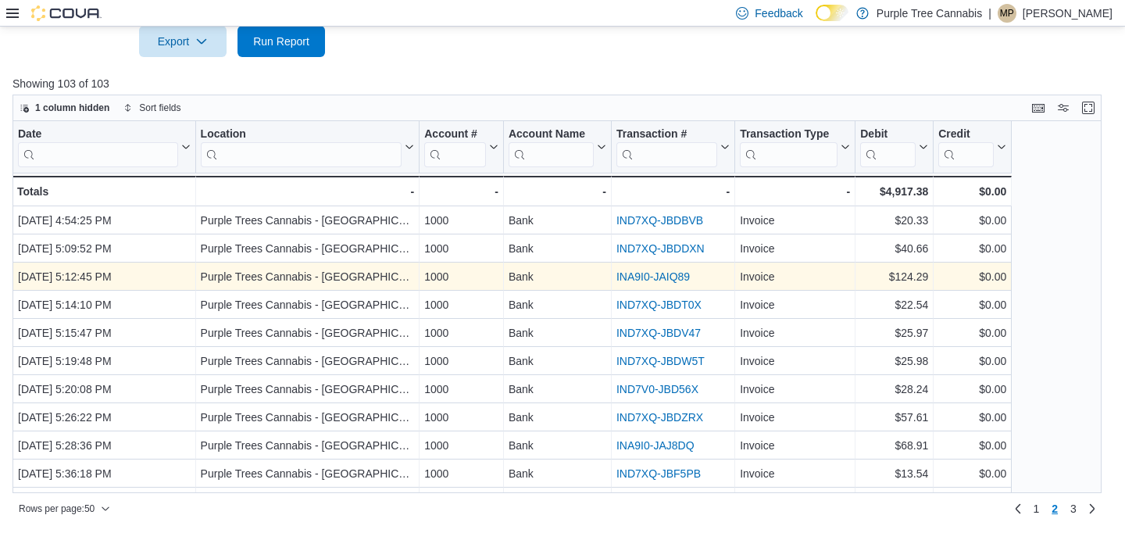
click at [638, 275] on link "INA9I0-JAIQ89" at bounding box center [653, 276] width 73 height 13
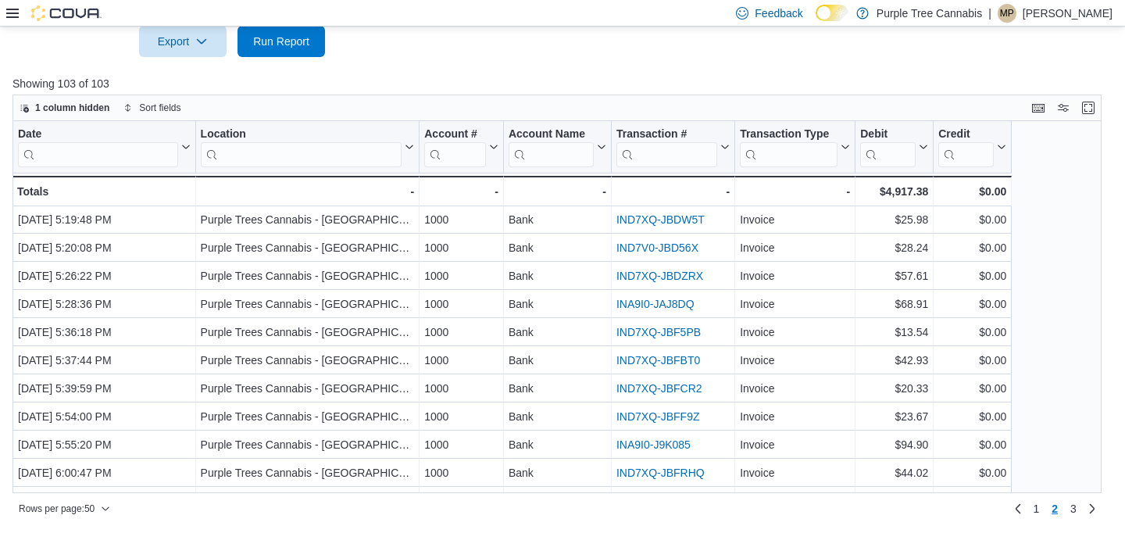
scroll to position [145, 0]
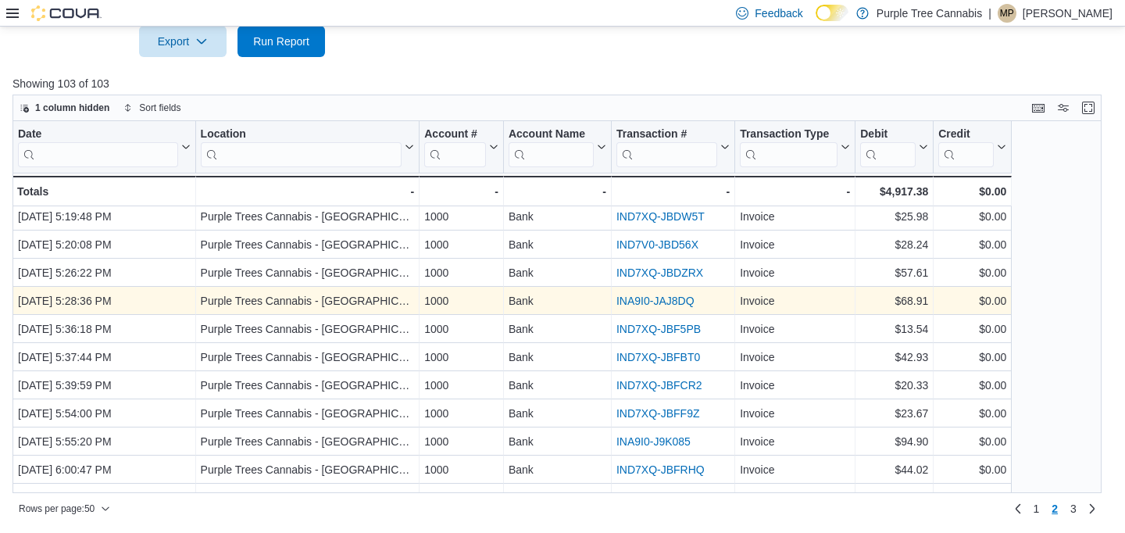
click at [639, 305] on link "INA9I0-JAJ8DQ" at bounding box center [656, 301] width 78 height 13
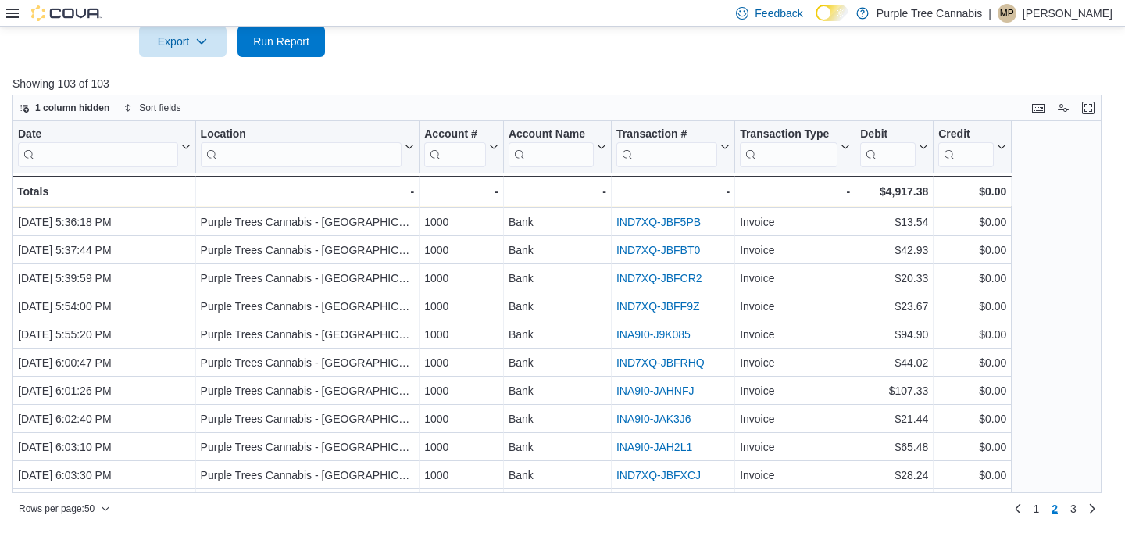
scroll to position [269, 0]
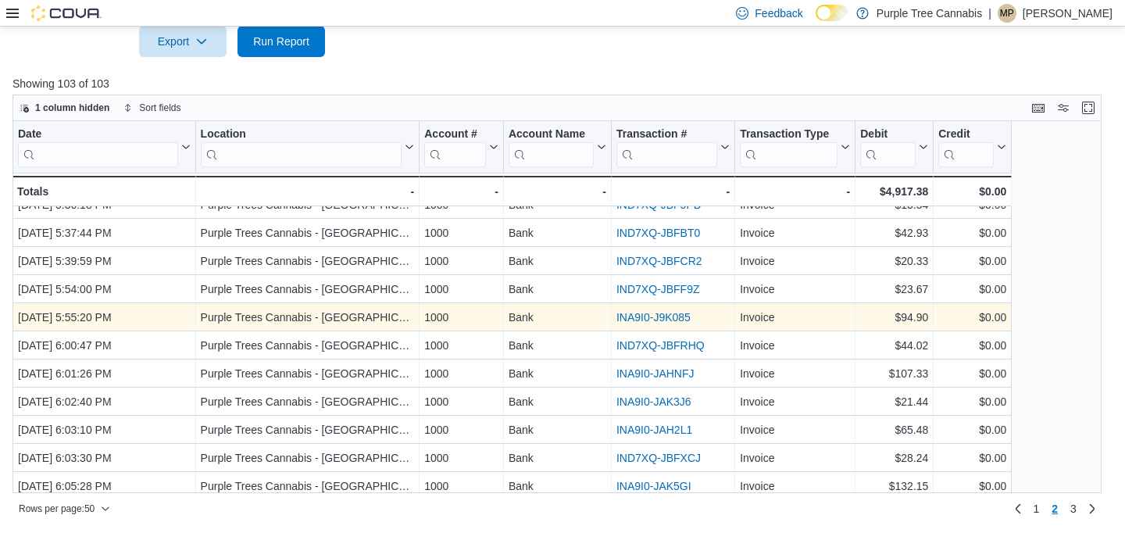
click at [649, 316] on link "INA9I0-J9K085" at bounding box center [654, 317] width 74 height 13
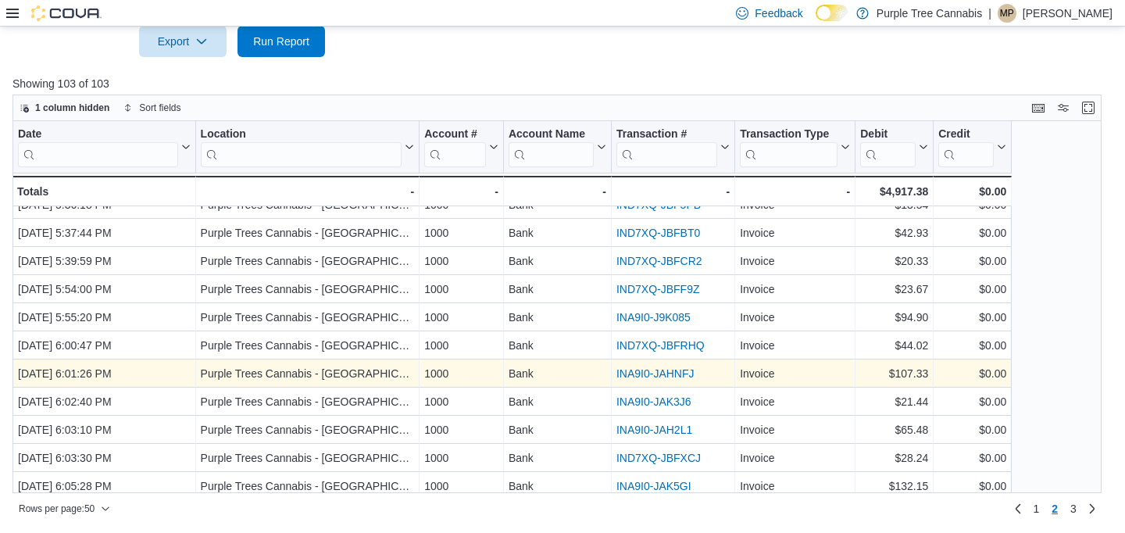
click at [647, 373] on link "INA9I0-JAHNFJ" at bounding box center [656, 373] width 78 height 13
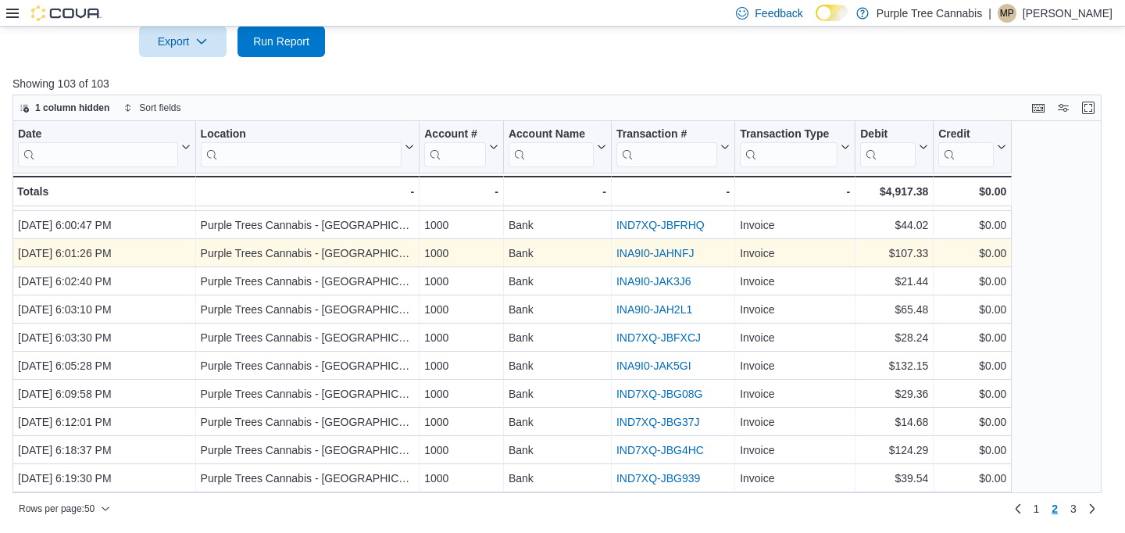
scroll to position [398, 0]
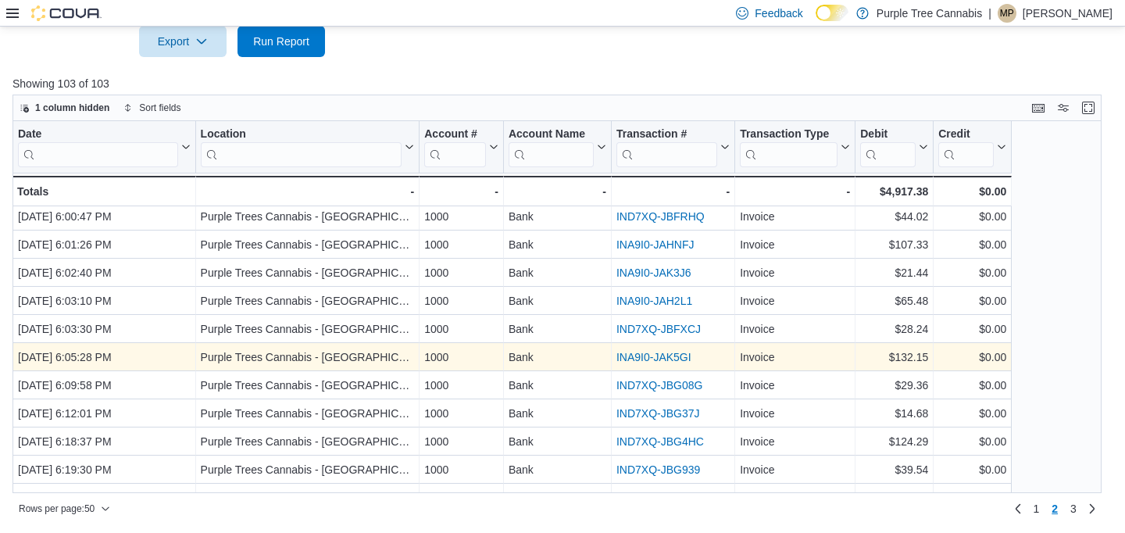
click at [664, 358] on link "INA9I0-JAK5GI" at bounding box center [654, 357] width 75 height 13
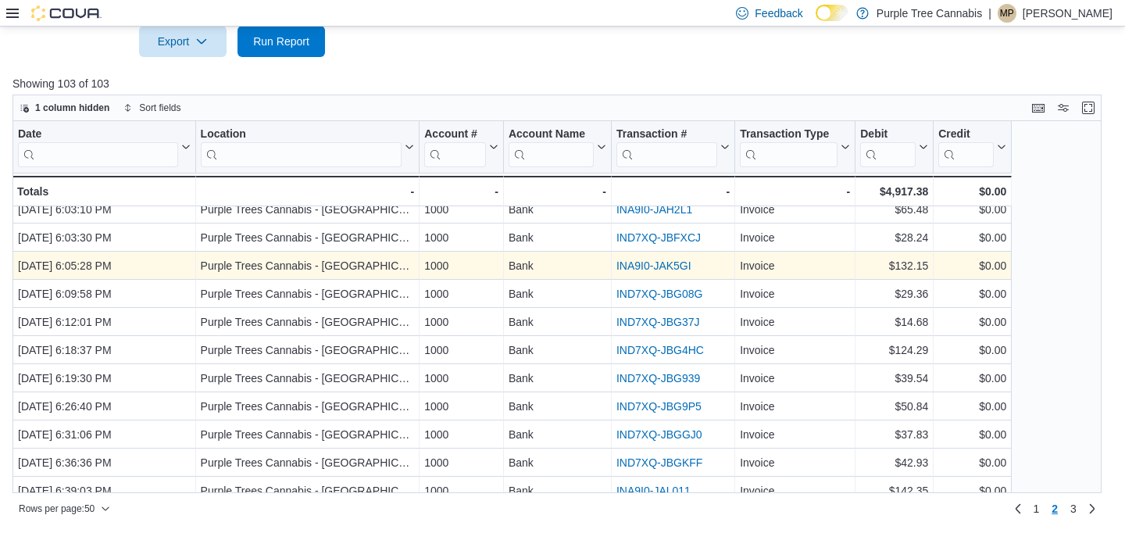
scroll to position [513, 0]
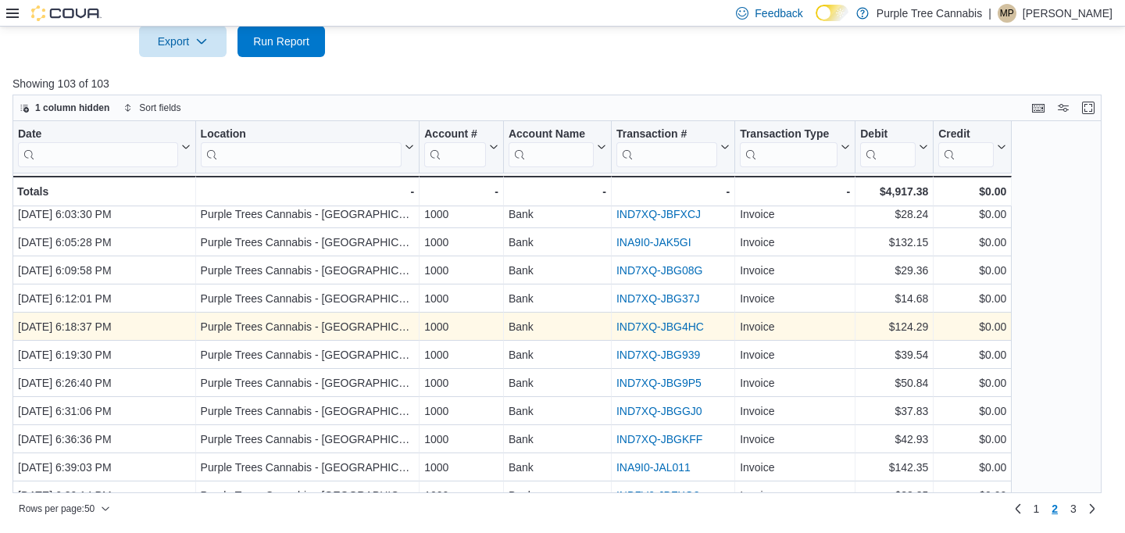
click at [674, 325] on link "IND7XQ-JBG4HC" at bounding box center [661, 326] width 88 height 13
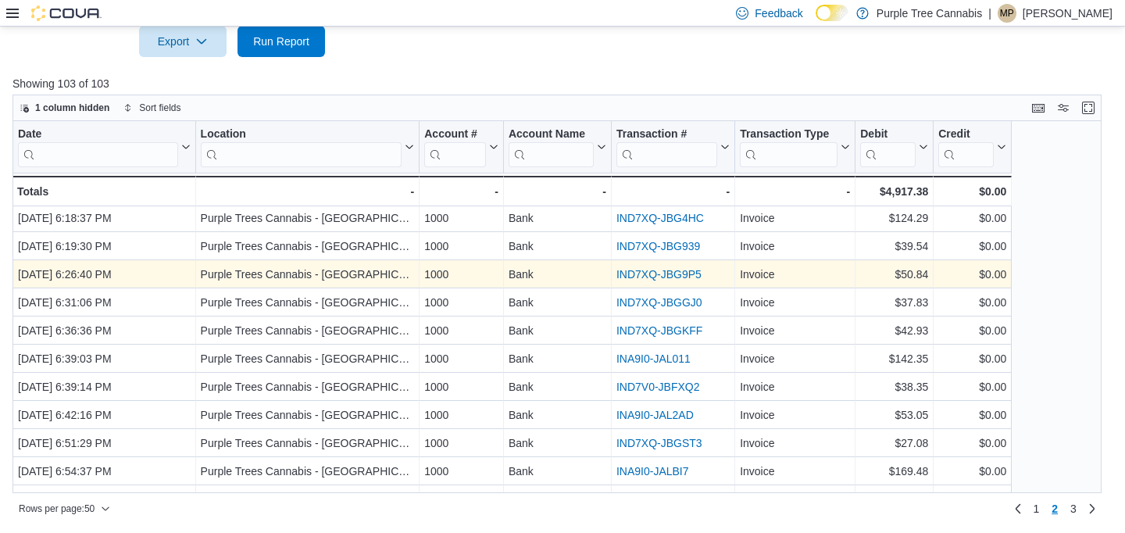
scroll to position [628, 0]
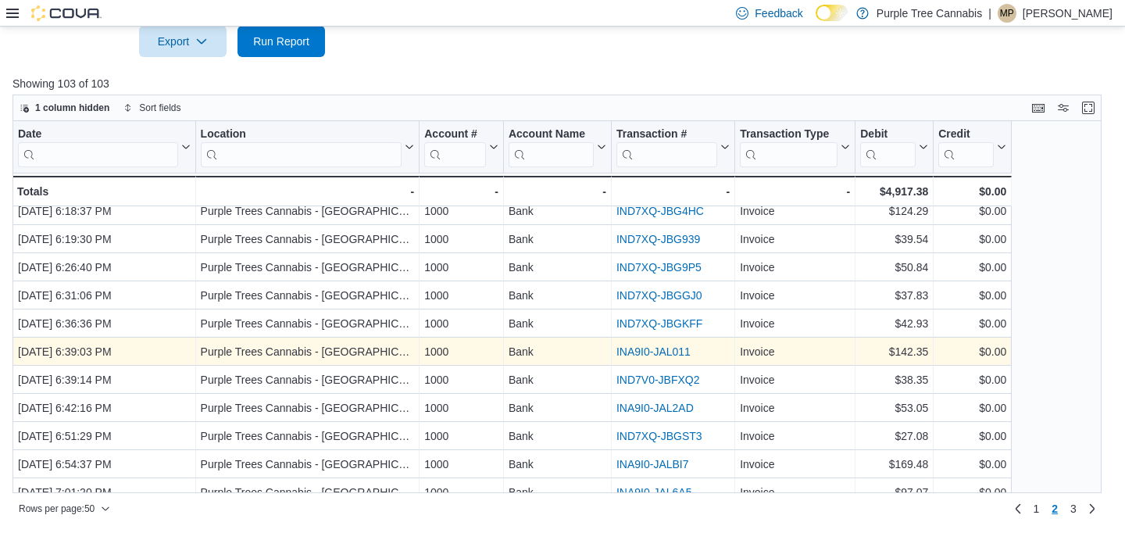
click at [674, 350] on link "INA9I0-JAL011" at bounding box center [654, 351] width 74 height 13
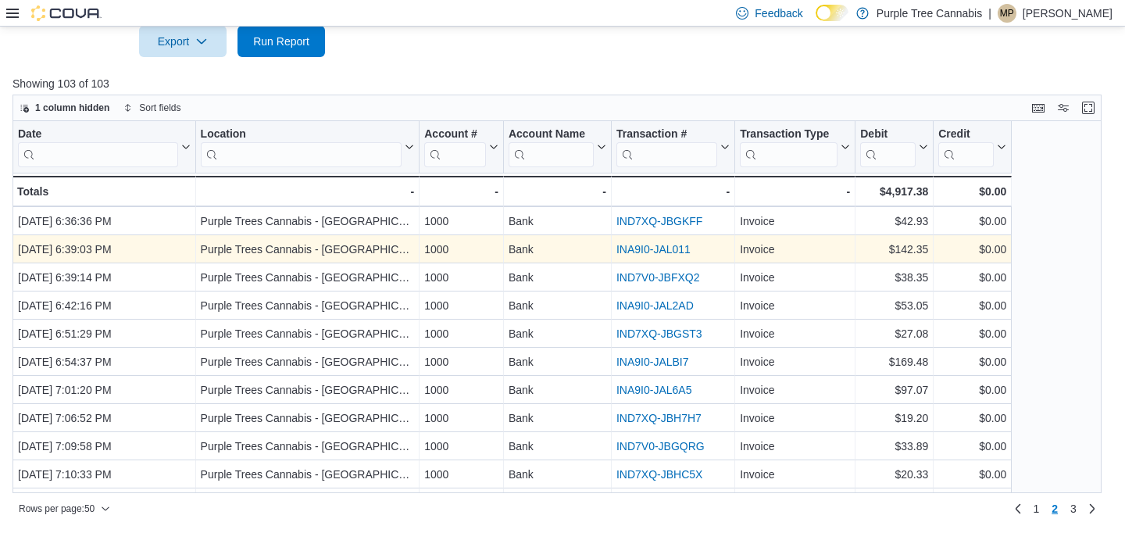
scroll to position [735, 0]
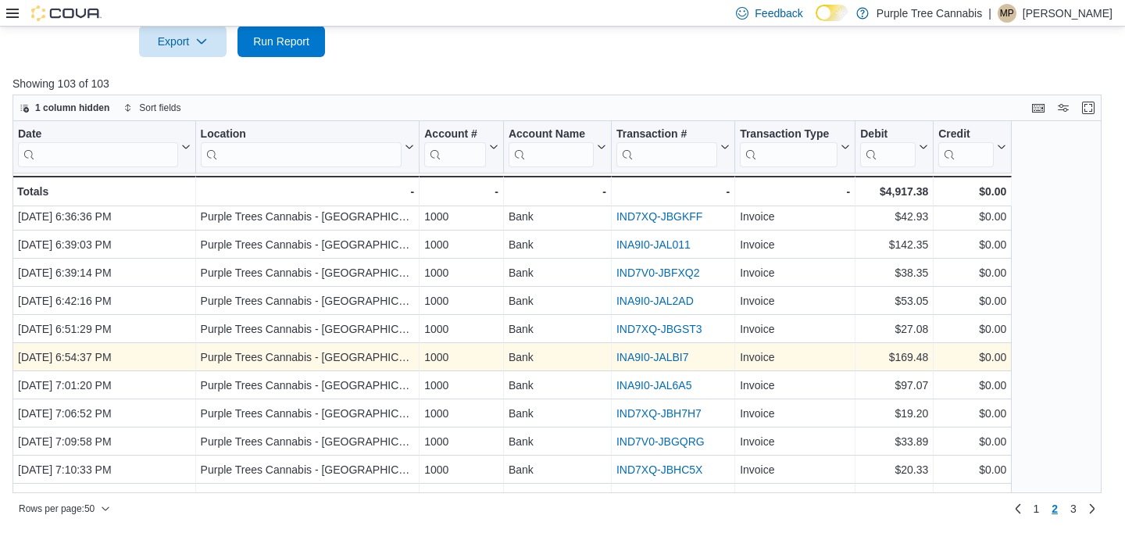
click at [673, 356] on link "INA9I0-JALBI7" at bounding box center [653, 357] width 73 height 13
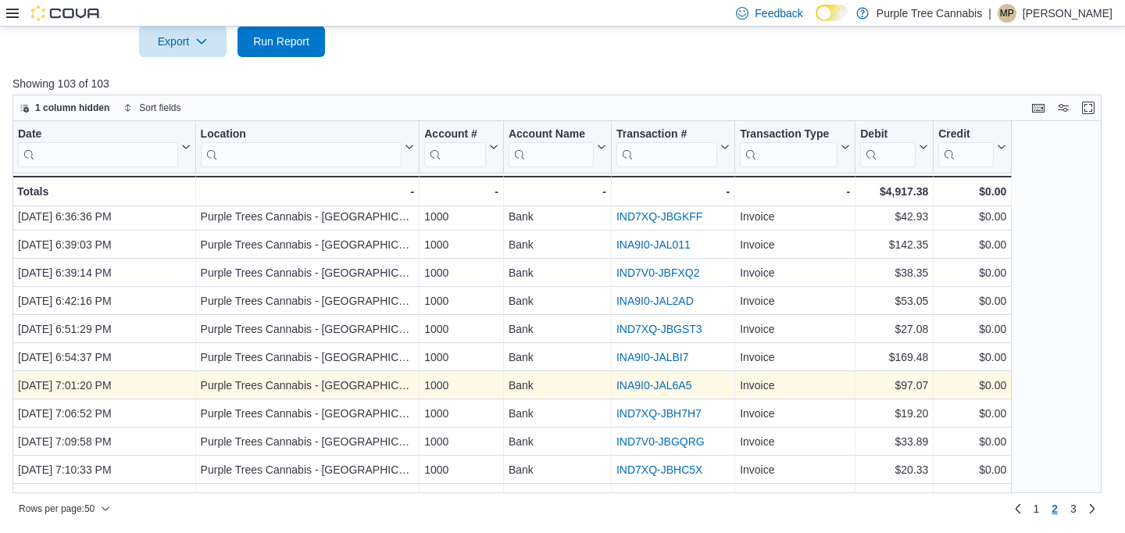
click at [667, 383] on link "INA9I0-JAL6A5" at bounding box center [655, 385] width 76 height 13
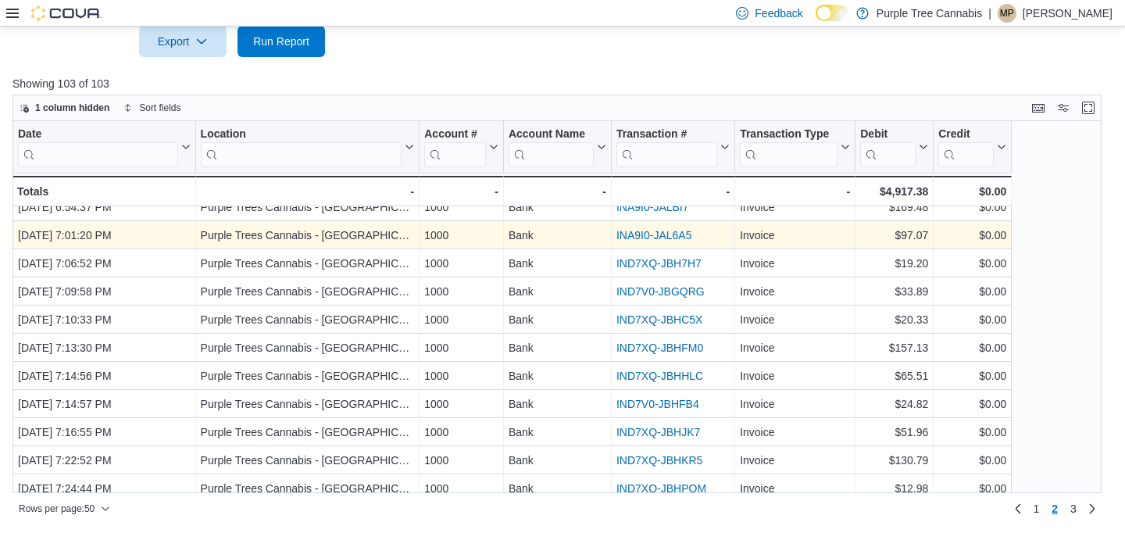
scroll to position [887, 0]
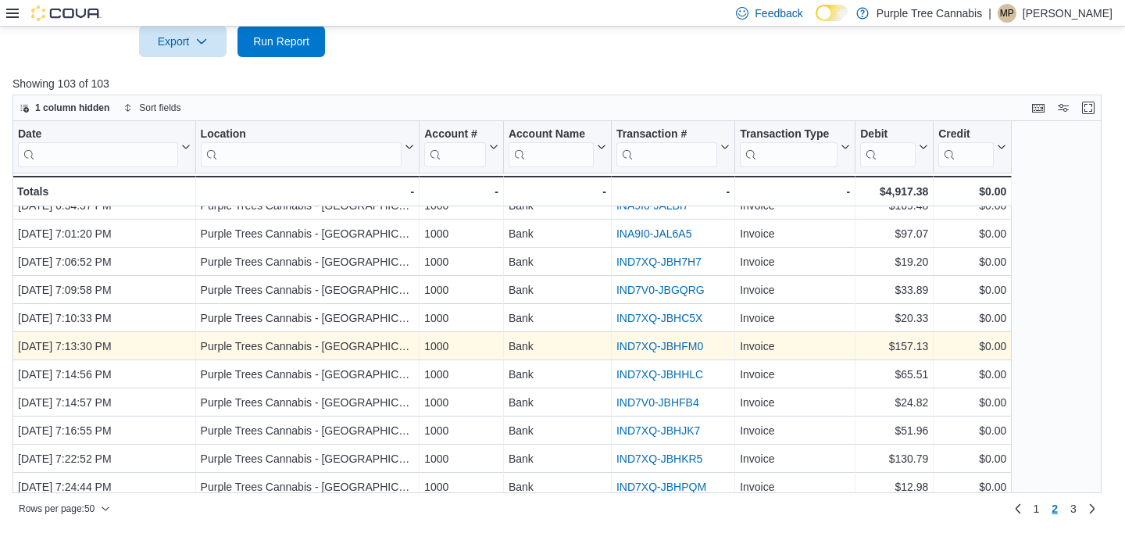
click at [677, 348] on link "IND7XQ-JBHFM0" at bounding box center [660, 346] width 87 height 13
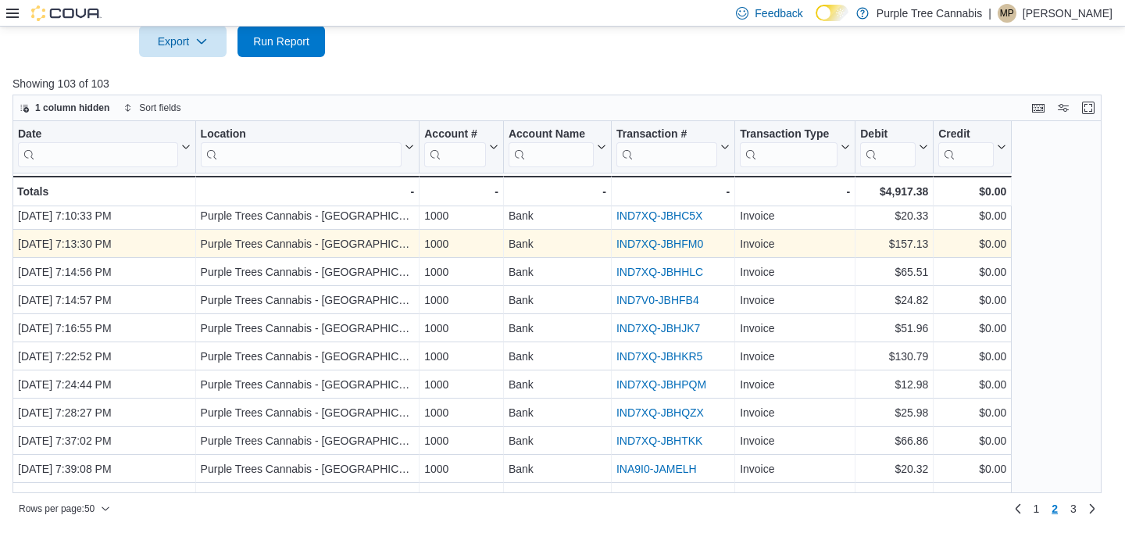
scroll to position [991, 0]
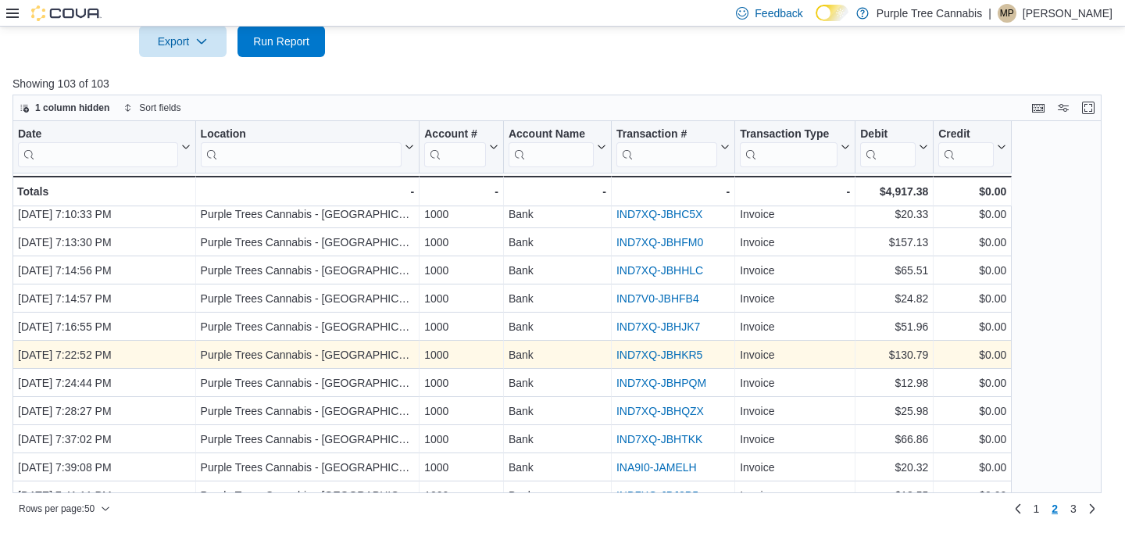
click at [676, 350] on link "IND7XQ-JBHKR5" at bounding box center [660, 354] width 86 height 13
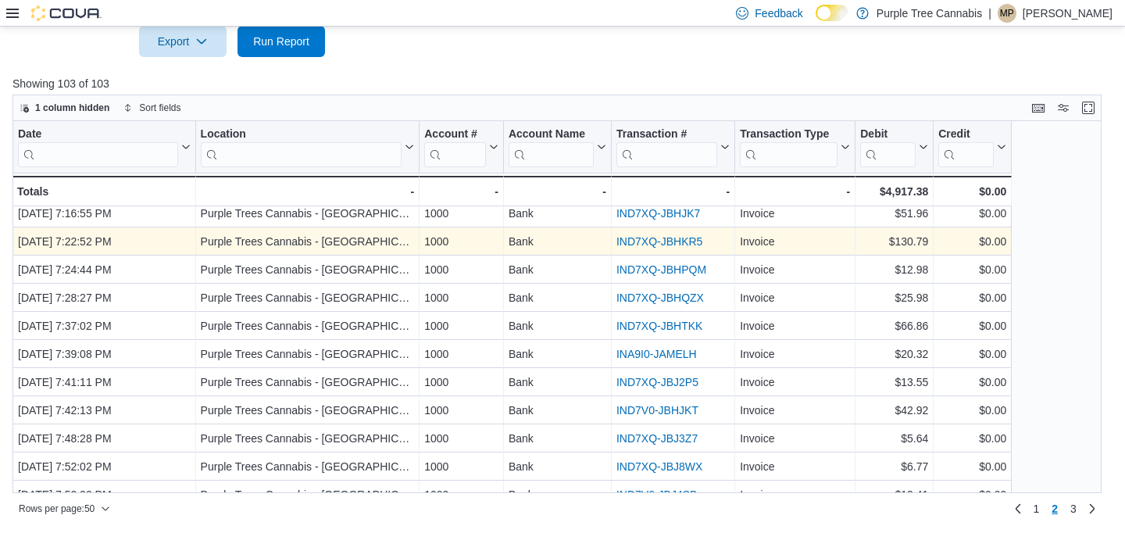
scroll to position [1120, 0]
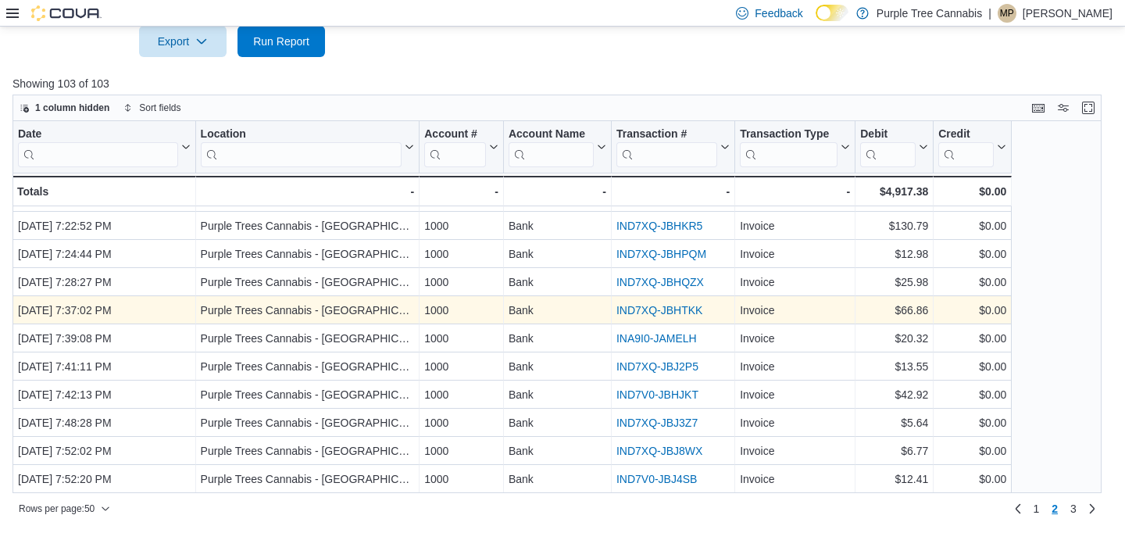
click at [661, 309] on link "IND7XQ-JBHTKK" at bounding box center [660, 310] width 86 height 13
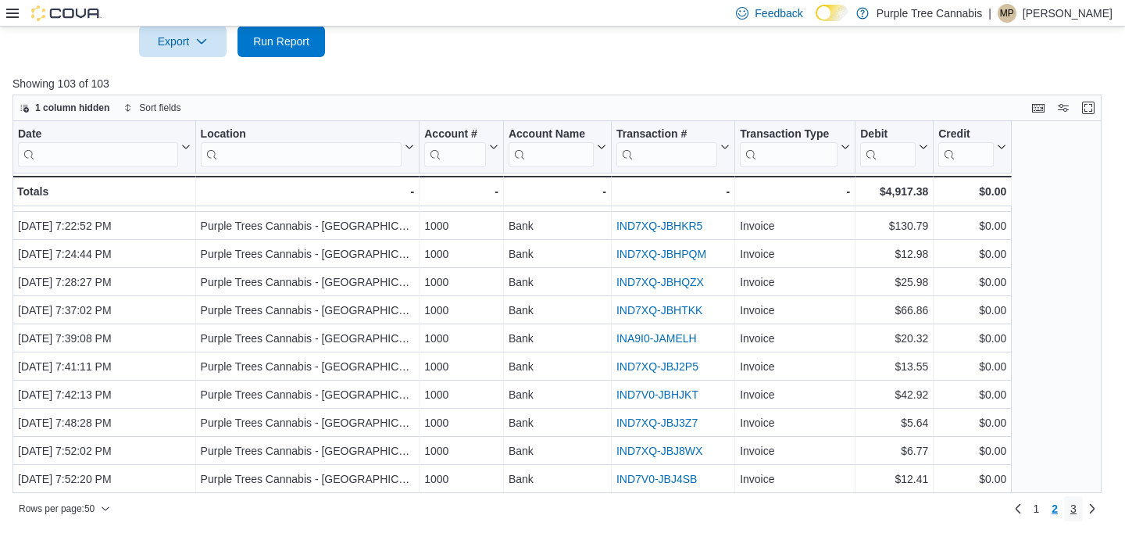
click at [1071, 508] on span "3" at bounding box center [1074, 509] width 6 height 16
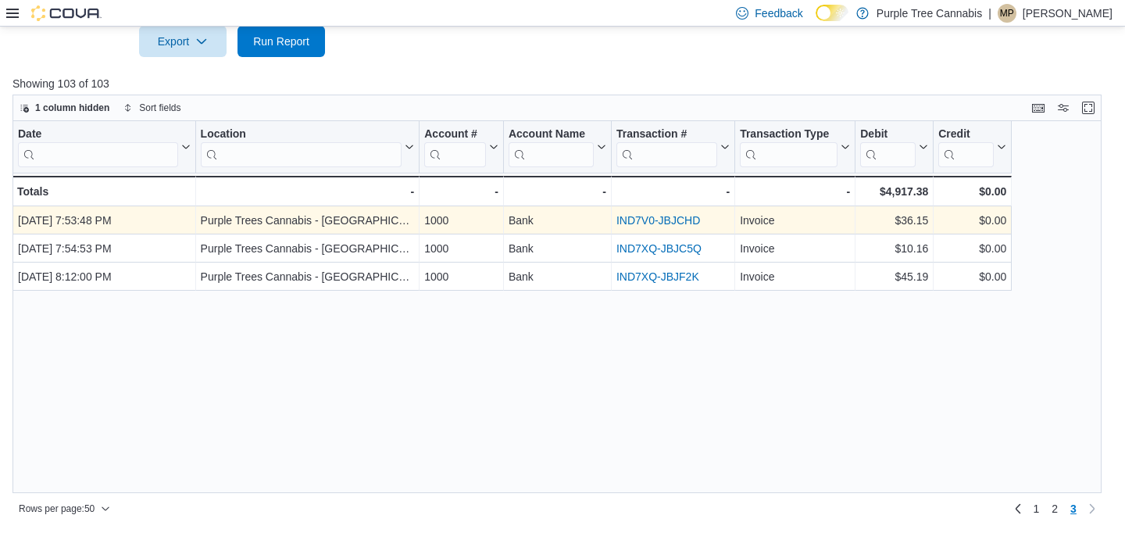
click at [638, 221] on link "IND7V0-JBJCHD" at bounding box center [659, 220] width 84 height 13
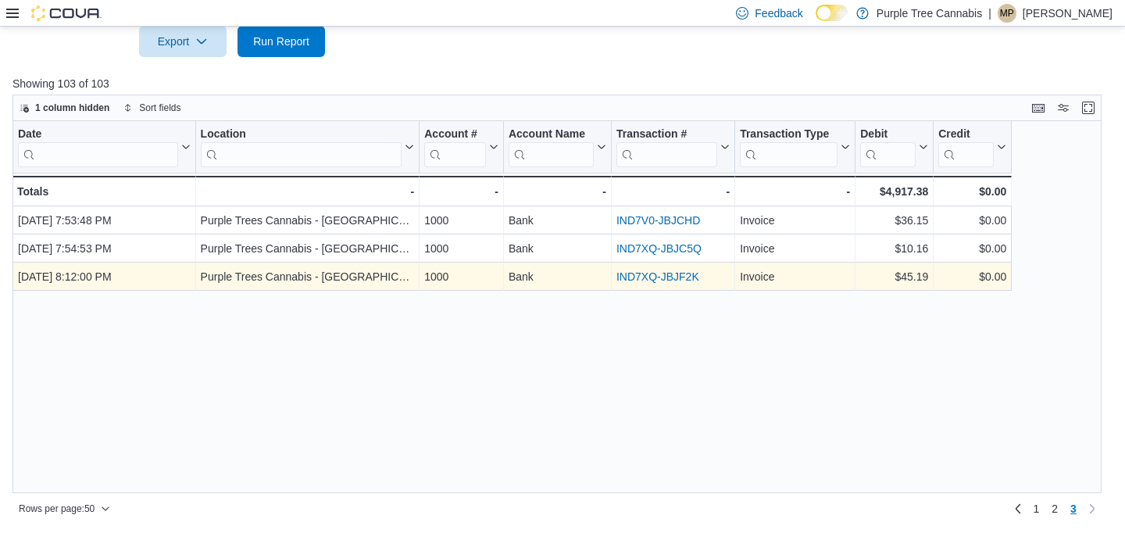
click at [628, 283] on div "IND7XQ-JBJF2K" at bounding box center [673, 276] width 113 height 19
click at [628, 274] on link "IND7XQ-JBJF2K" at bounding box center [658, 276] width 83 height 13
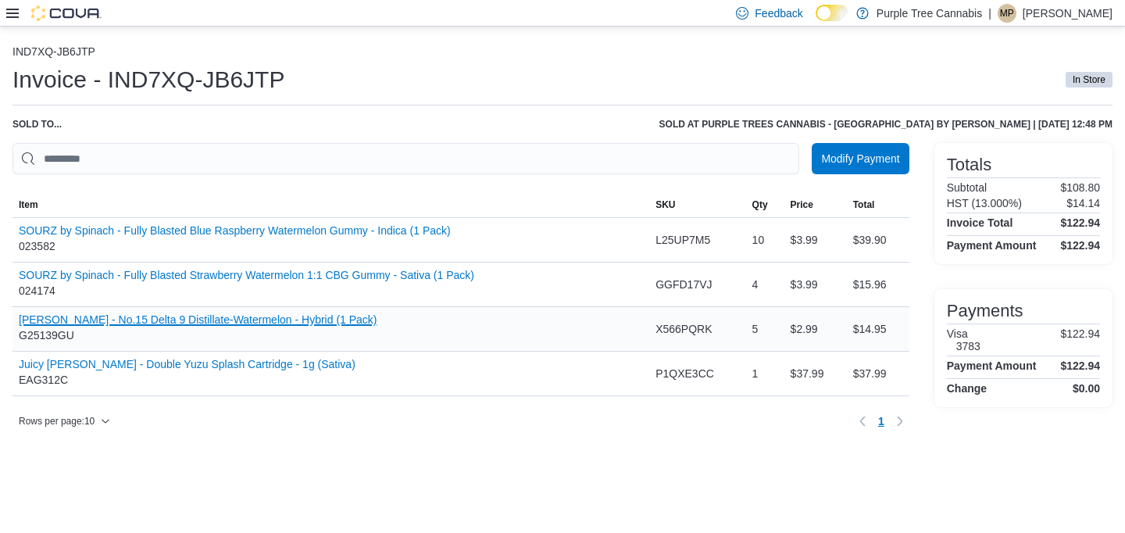
click at [215, 321] on button "Glenn's - No.15 Delta 9 Distillate-Watermelon - Hybrid (1 Pack)" at bounding box center [198, 319] width 359 height 13
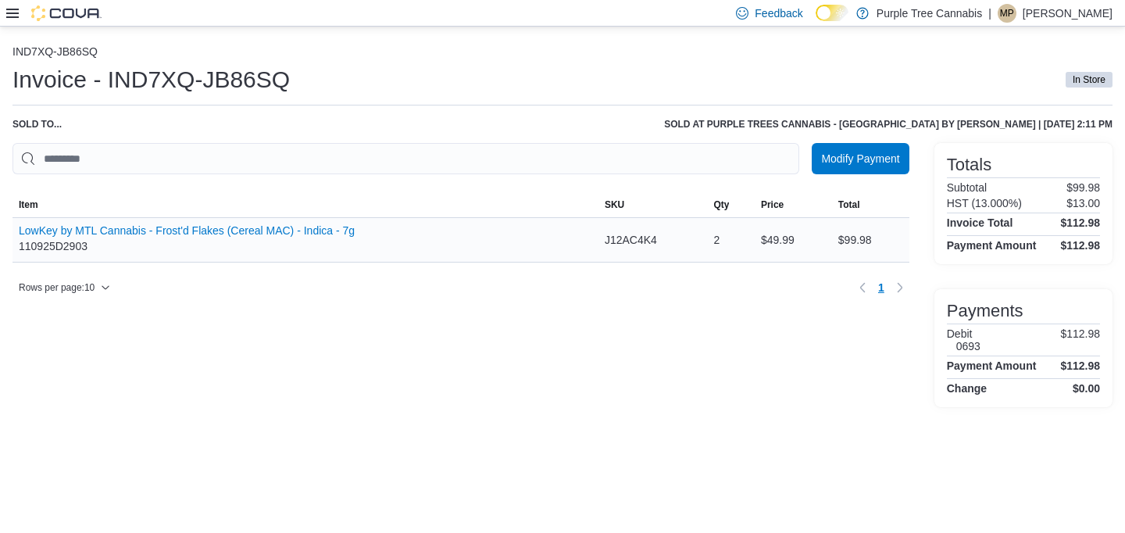
click at [254, 241] on div "LowKey by MTL Cannabis - Frost'd Flakes (Cereal MAC) - Indica - 7g 110925D2903" at bounding box center [187, 239] width 336 height 31
click at [256, 236] on button "LowKey by MTL Cannabis - Frost'd Flakes (Cereal MAC) - Indica - 7g" at bounding box center [187, 230] width 336 height 13
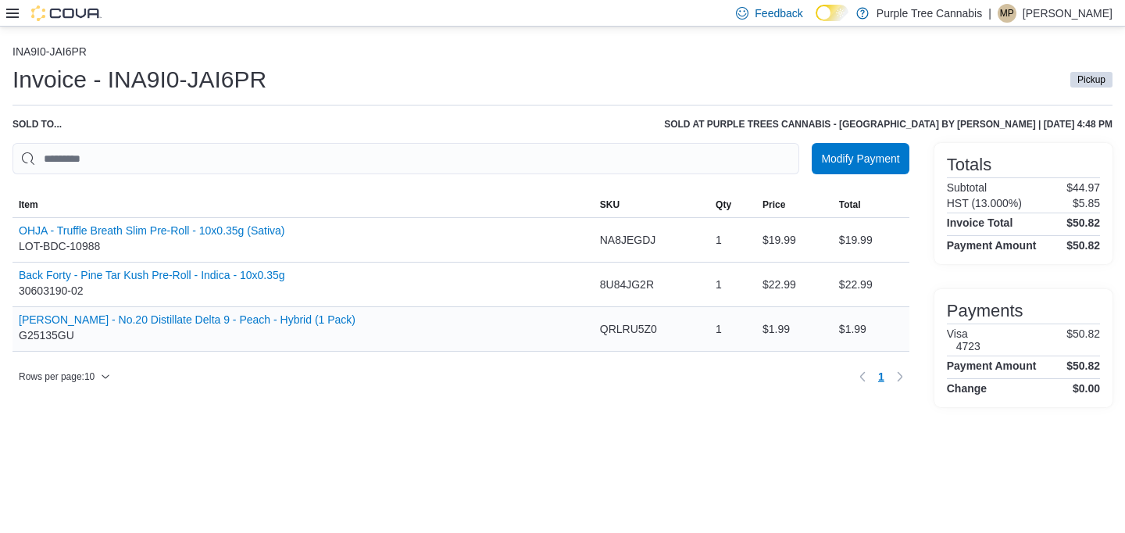
click at [302, 309] on div "Glenn's - No.20 Distillate Delta 9 - Peach - Hybrid (1 Pack) G25135GU" at bounding box center [303, 329] width 581 height 44
click at [301, 320] on button "Glenn's - No.20 Distillate Delta 9 - Peach - Hybrid (1 Pack)" at bounding box center [187, 319] width 337 height 13
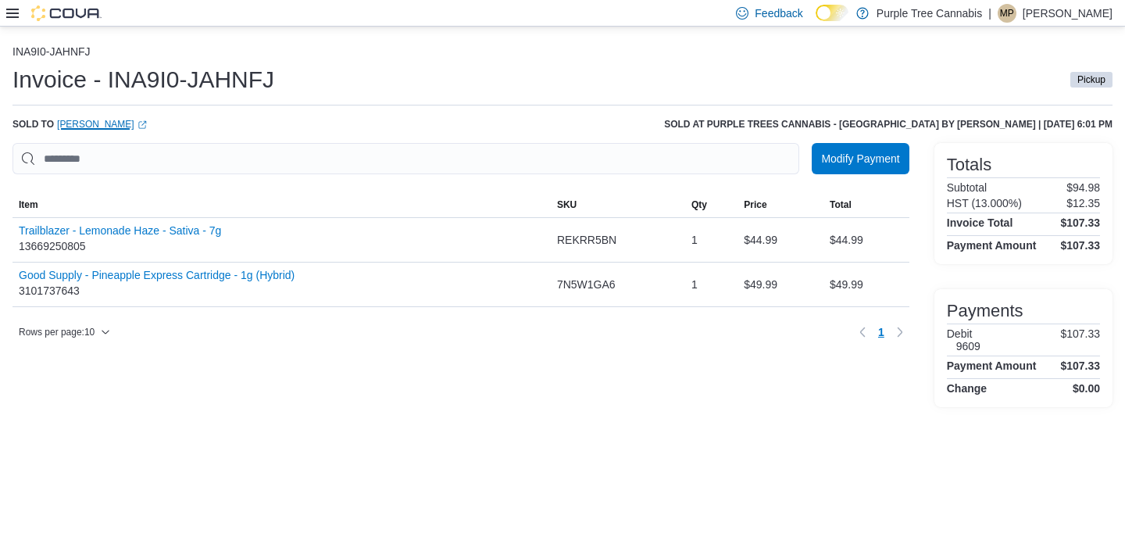
click at [116, 129] on link "[PERSON_NAME] (opens in a new tab or window)" at bounding box center [102, 124] width 90 height 13
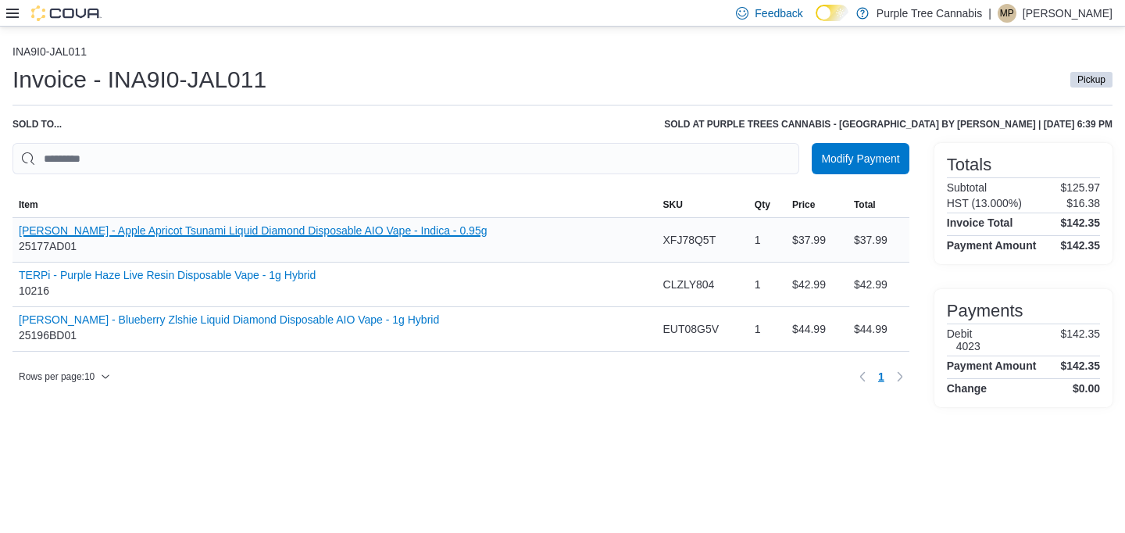
click at [303, 230] on button "Papa's Herb - Apple Apricot Tsunami Liquid Diamond Disposable AIO Vape - Indica…" at bounding box center [253, 230] width 468 height 13
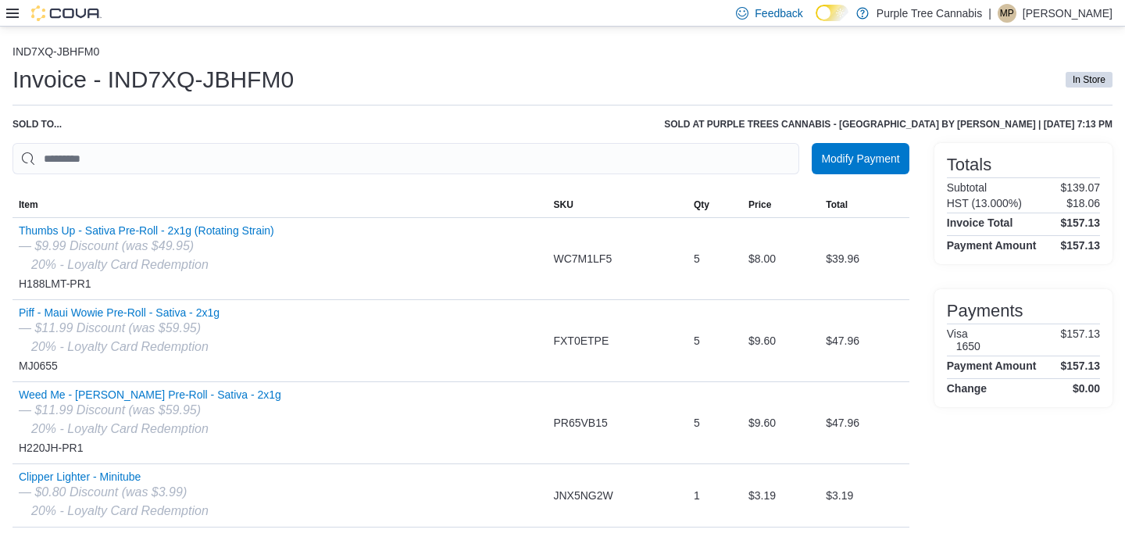
scroll to position [46, 0]
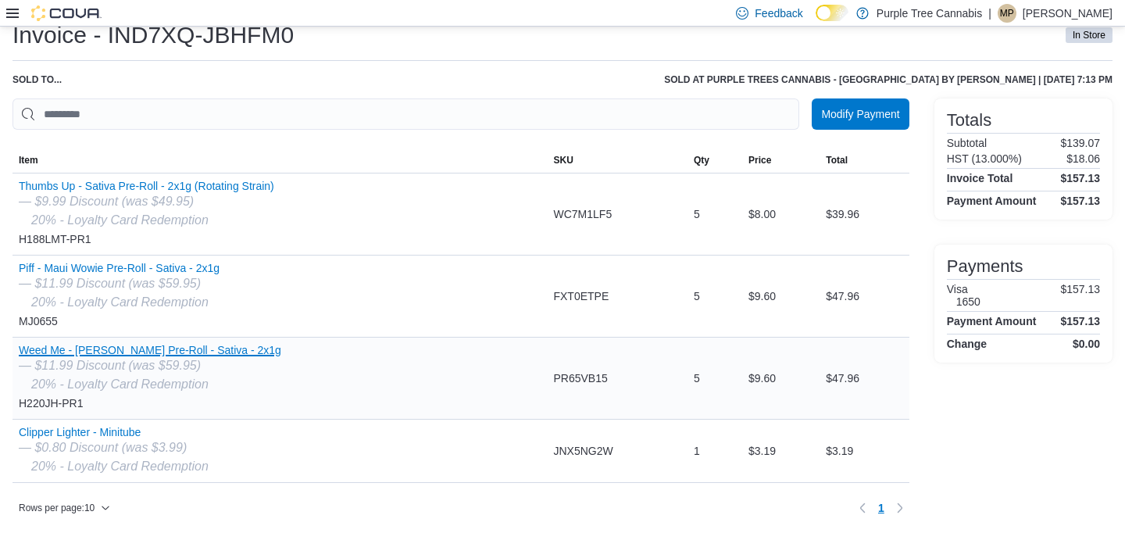
click at [225, 349] on button "Weed Me - [PERSON_NAME] Pre-Roll - Sativa - 2x1g" at bounding box center [150, 350] width 263 height 13
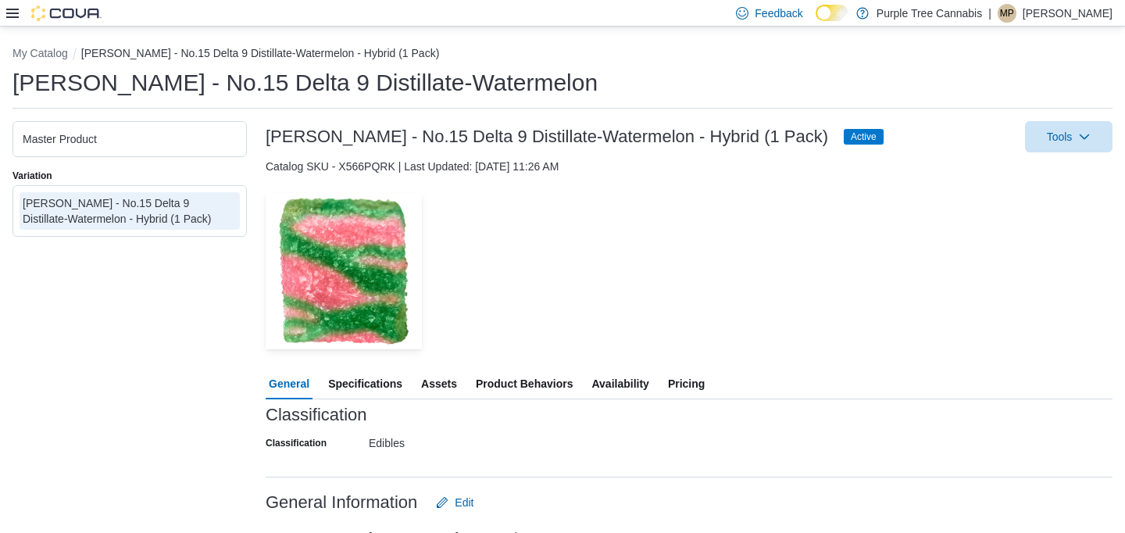
click at [615, 384] on span "Availability" at bounding box center [620, 383] width 57 height 31
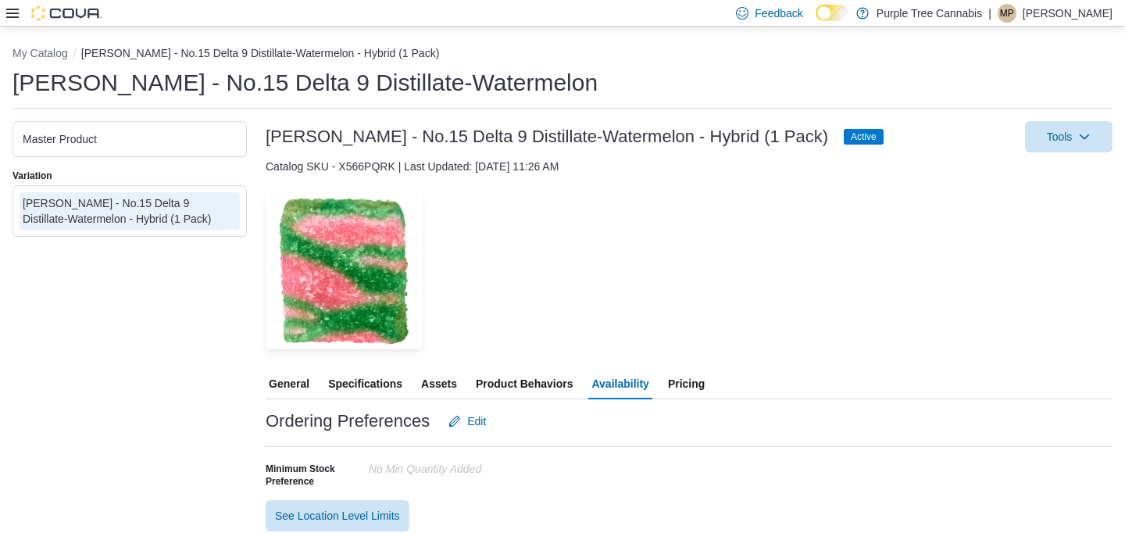
scroll to position [206, 0]
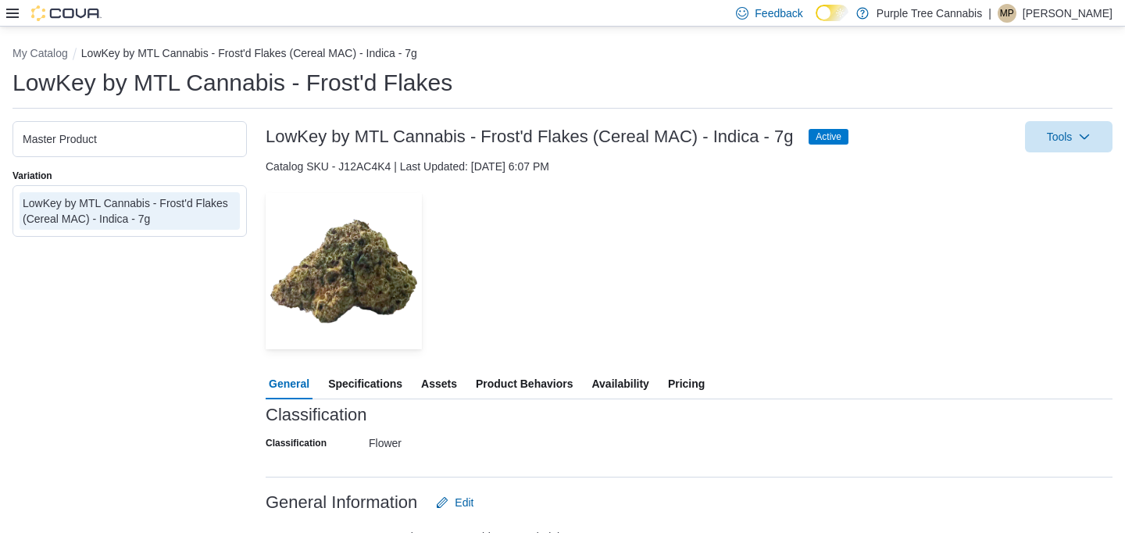
click at [638, 389] on span "Availability" at bounding box center [620, 383] width 57 height 31
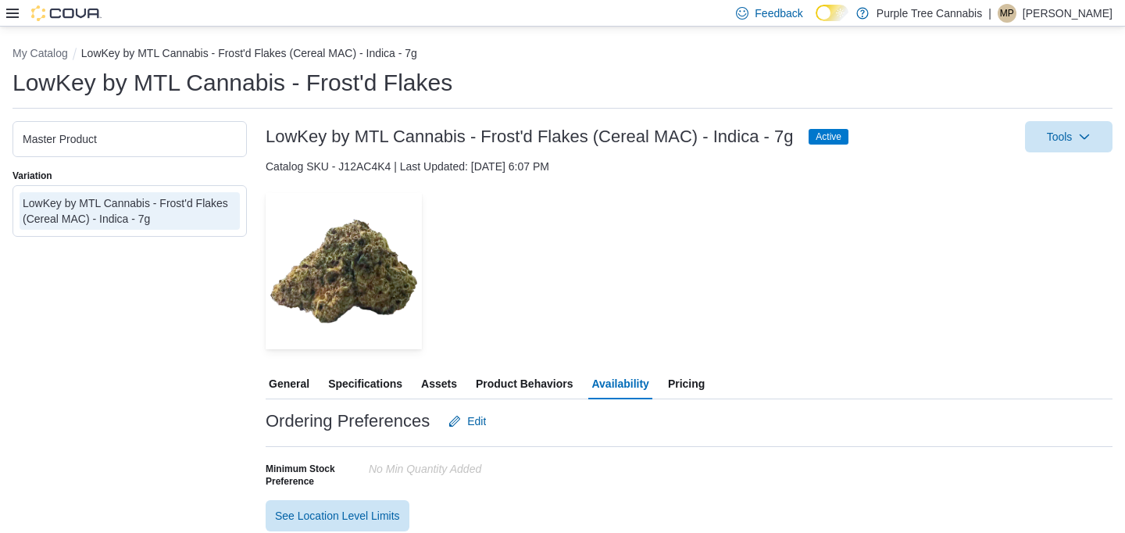
click at [730, 142] on h3 "LowKey by MTL Cannabis - Frost'd Flakes (Cereal MAC) - Indica - 7g" at bounding box center [529, 136] width 527 height 19
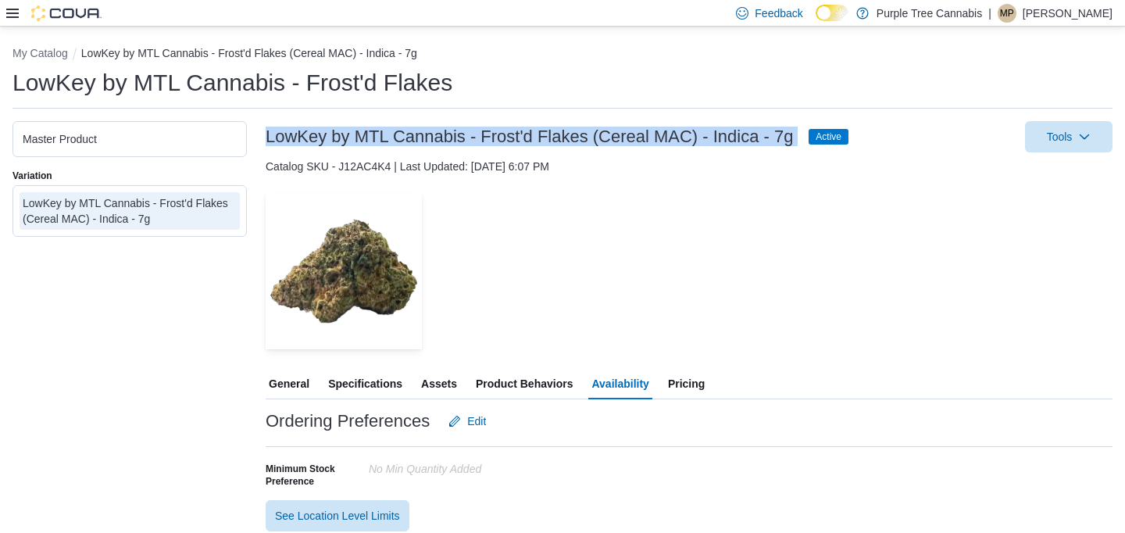
click at [730, 142] on h3 "LowKey by MTL Cannabis - Frost'd Flakes (Cereal MAC) - Indica - 7g" at bounding box center [529, 136] width 527 height 19
copy h3 "LowKey by MTL Cannabis - Frost'd Flakes (Cereal MAC) - Indica - 7g"
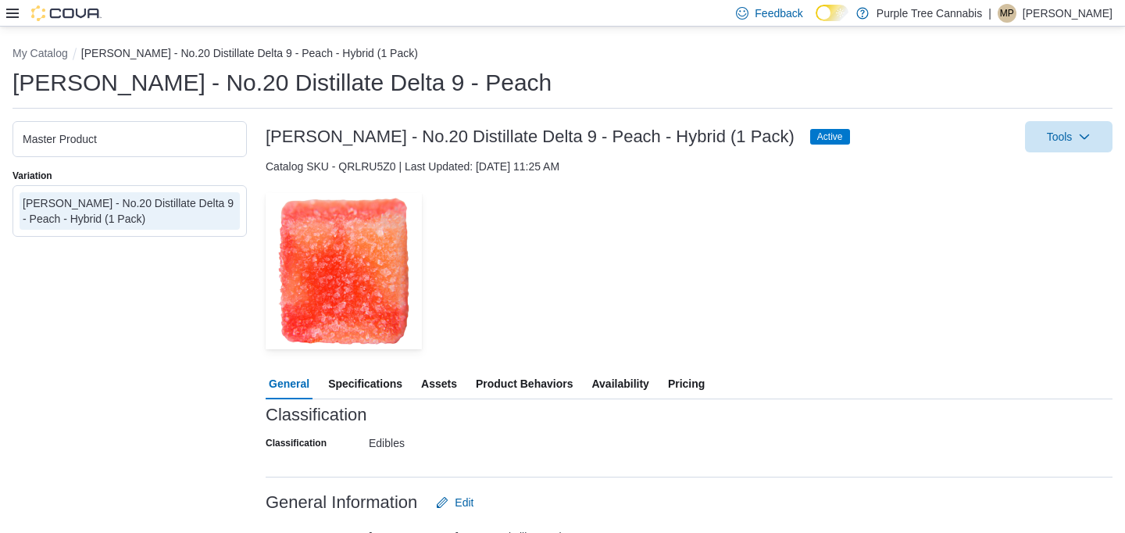
click at [621, 393] on span "Availability" at bounding box center [620, 383] width 57 height 31
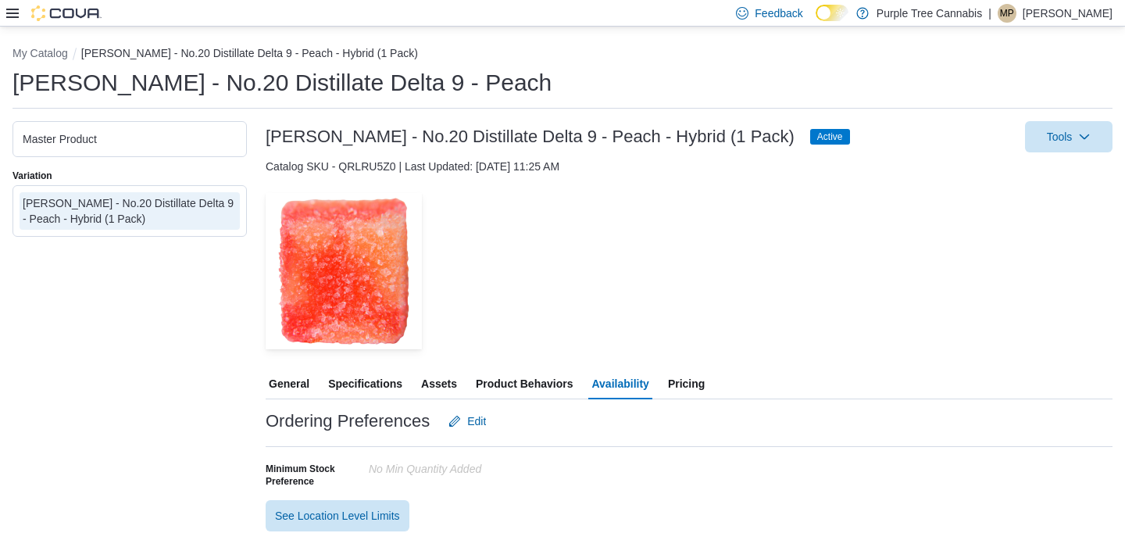
scroll to position [206, 0]
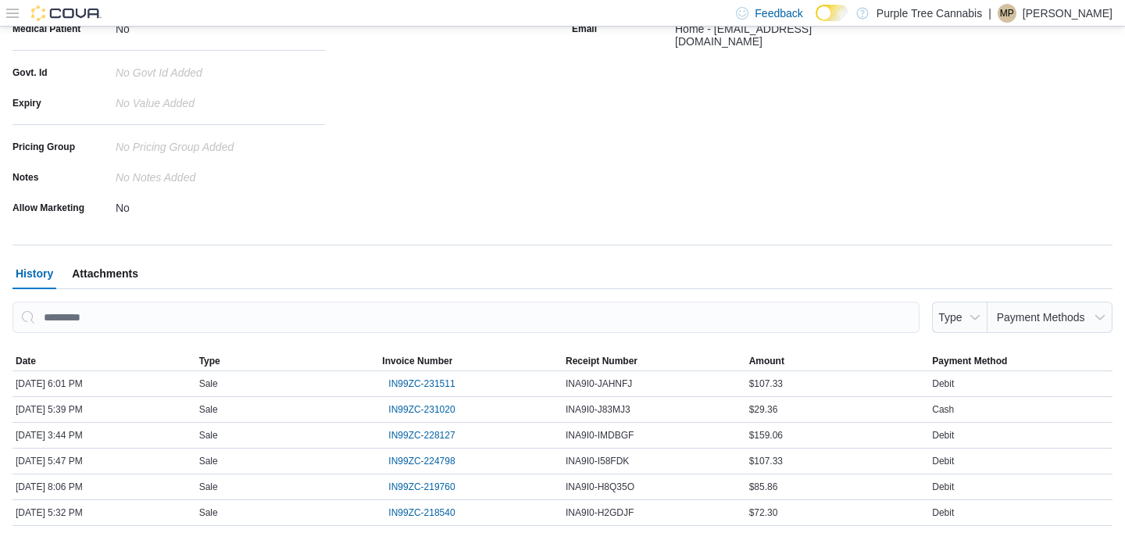
scroll to position [438, 0]
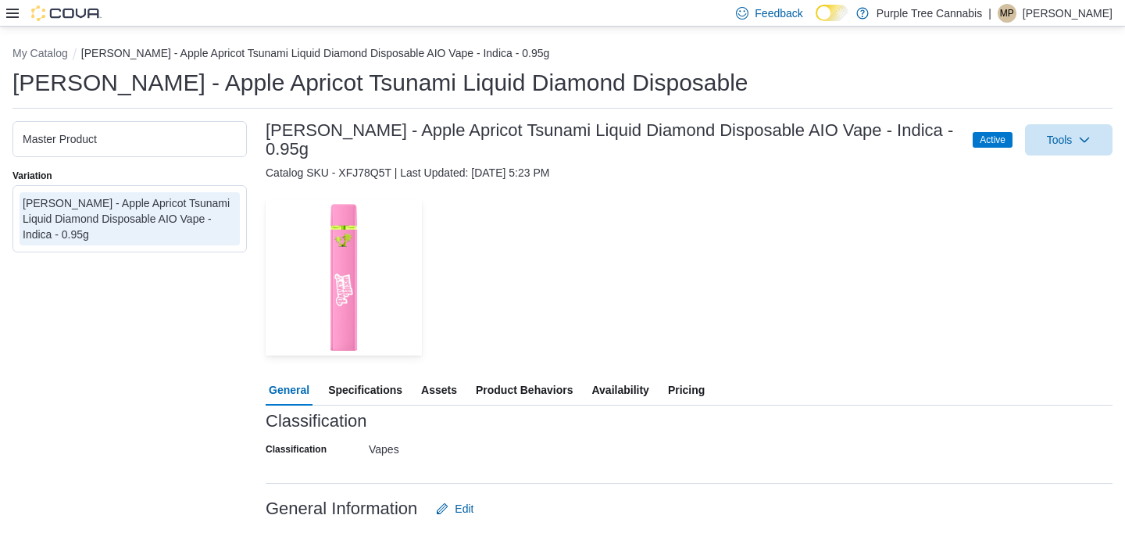
click at [640, 381] on span "Availability" at bounding box center [620, 389] width 57 height 31
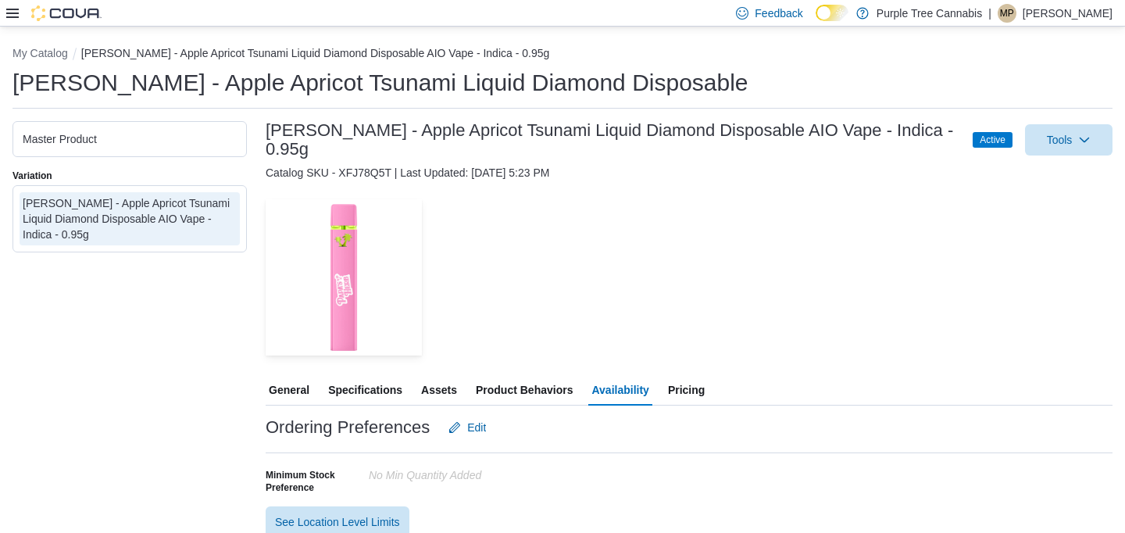
scroll to position [206, 0]
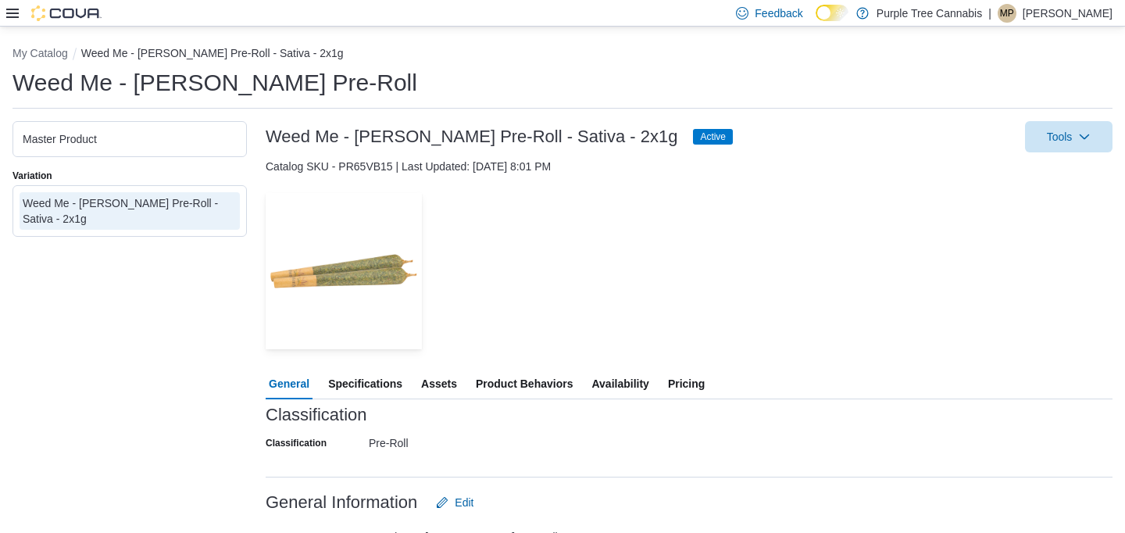
click at [638, 383] on span "Availability" at bounding box center [620, 383] width 57 height 31
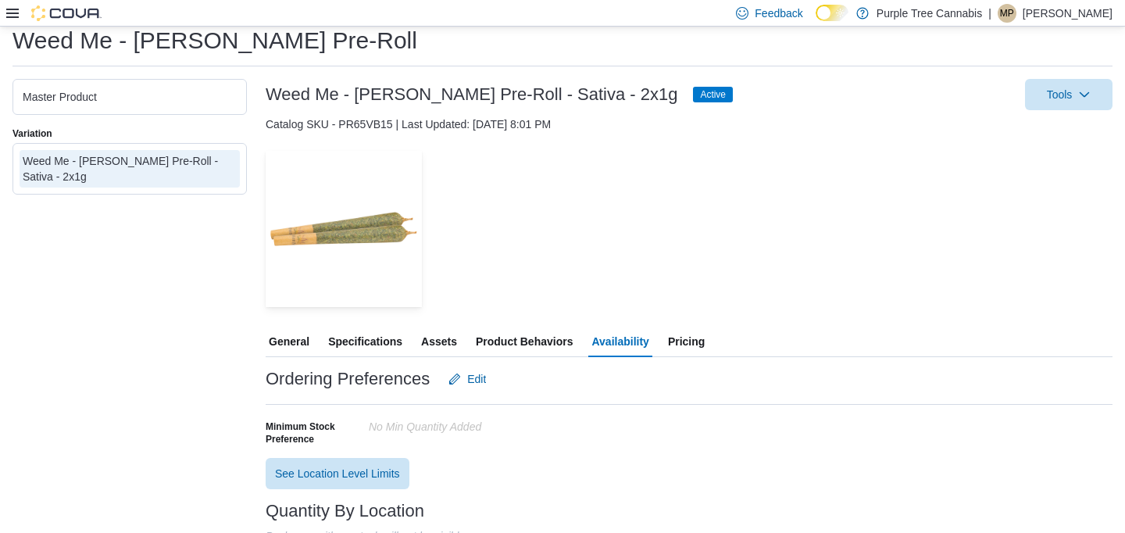
scroll to position [41, 0]
